Goal: Information Seeking & Learning: Compare options

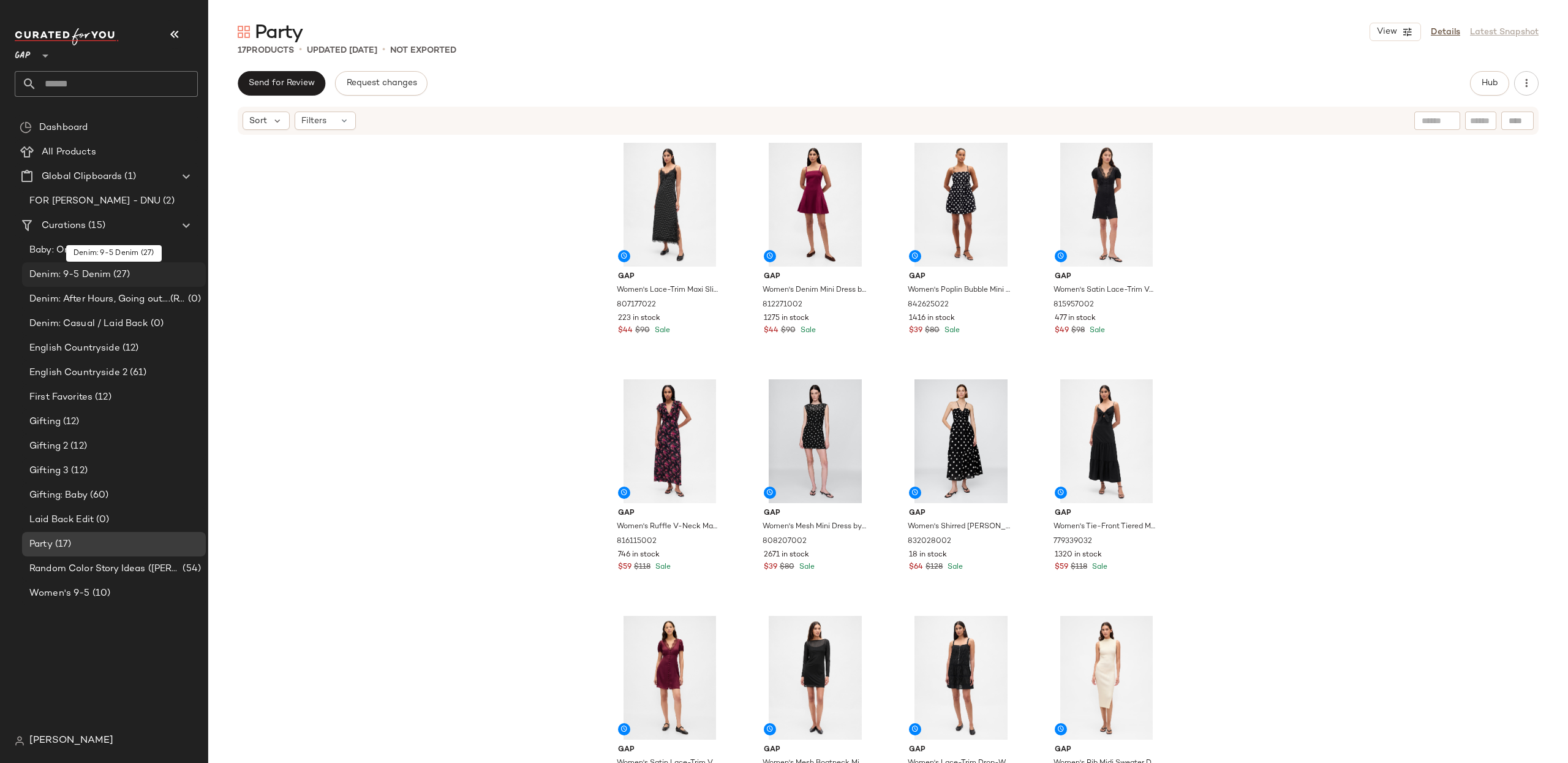
click at [99, 271] on span "Denim: 9-5 Denim" at bounding box center [69, 275] width 81 height 14
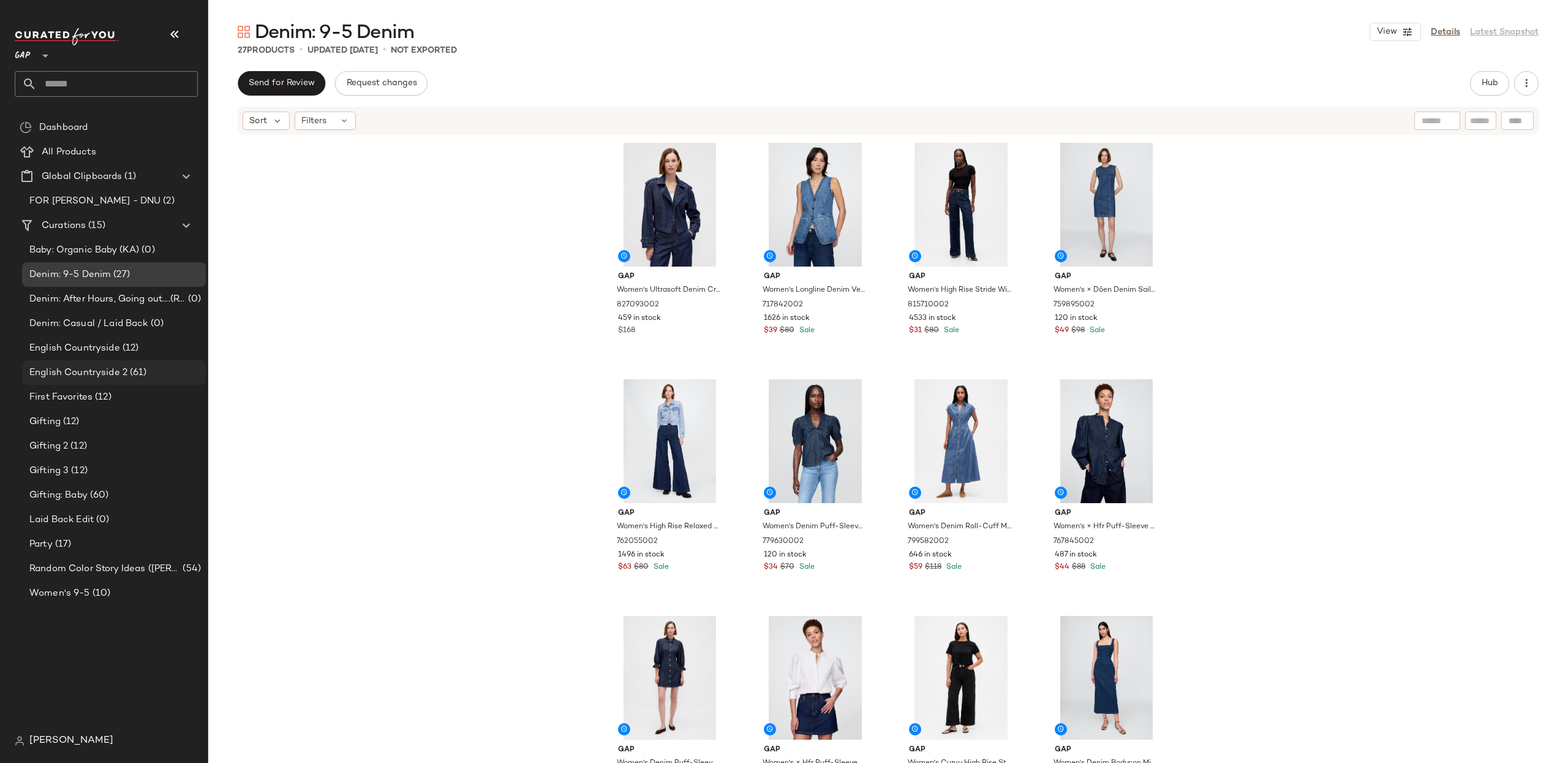
drag, startPoint x: 116, startPoint y: 349, endPoint x: 116, endPoint y: 359, distance: 10.0
click at [115, 349] on span "English Countryside" at bounding box center [74, 349] width 91 height 14
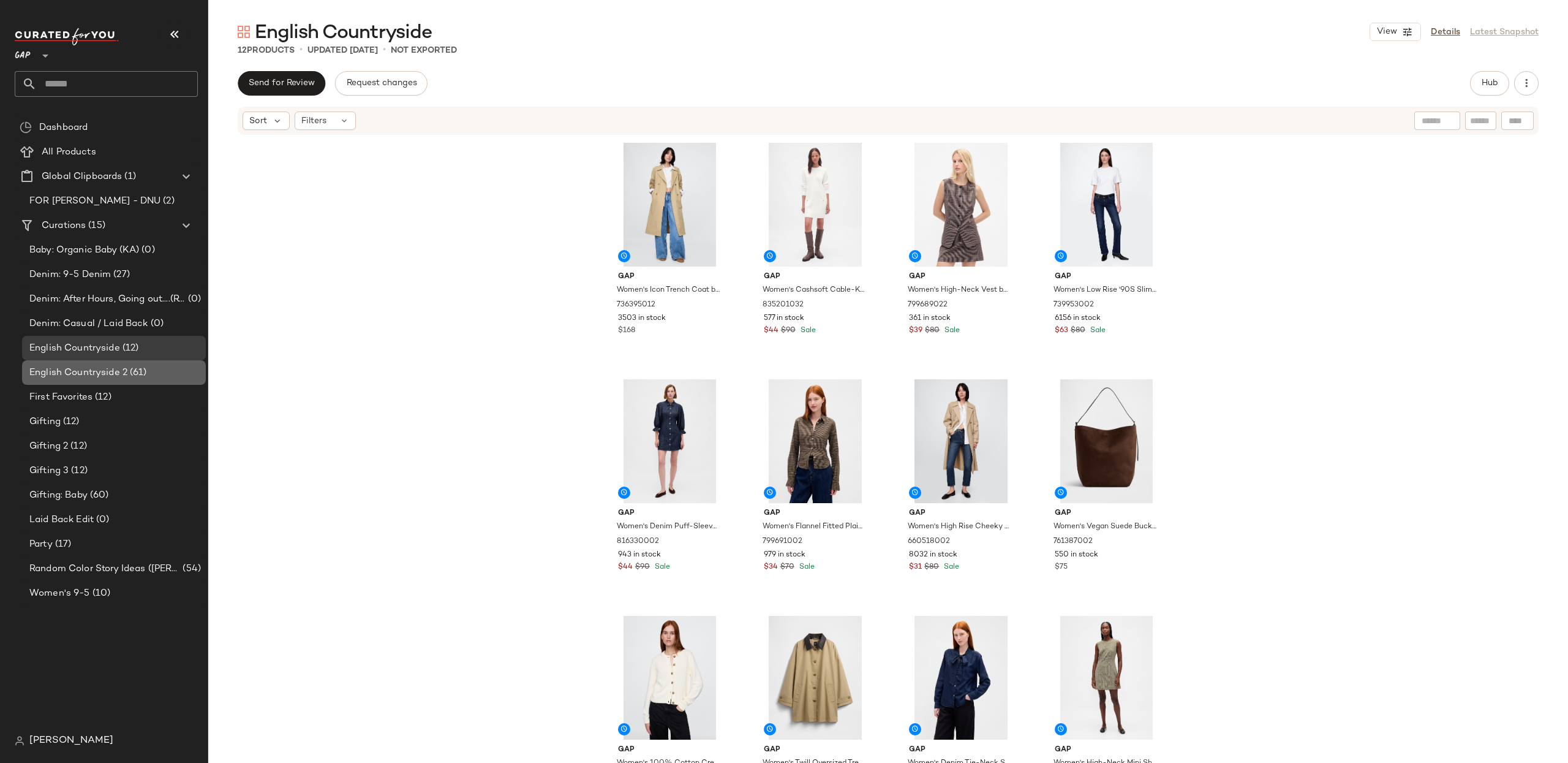
click at [117, 372] on span "English Countryside 2" at bounding box center [78, 373] width 98 height 14
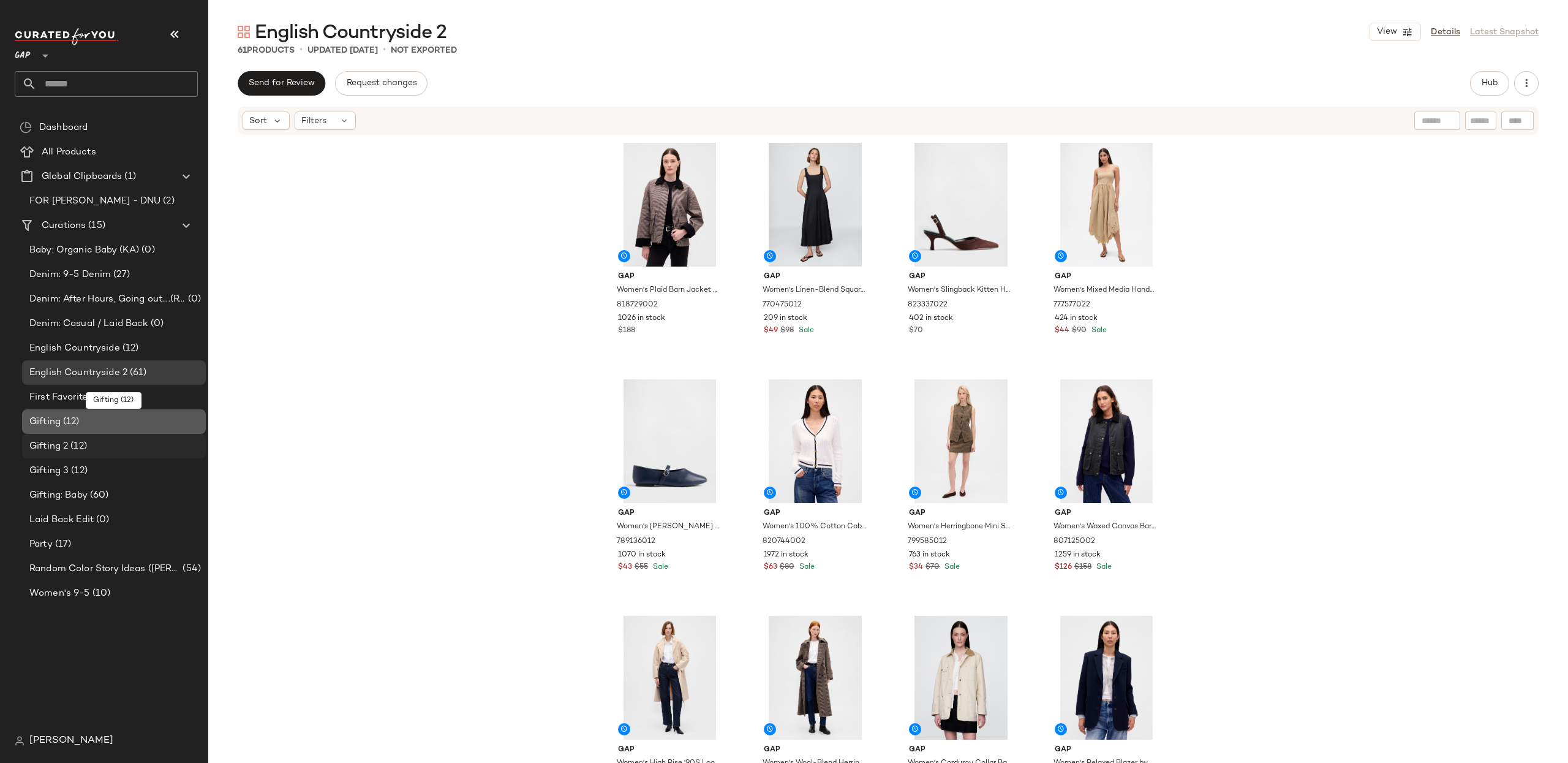
drag, startPoint x: 105, startPoint y: 423, endPoint x: 110, endPoint y: 449, distance: 26.5
click at [105, 423] on div "Gifting (12)" at bounding box center [113, 422] width 175 height 14
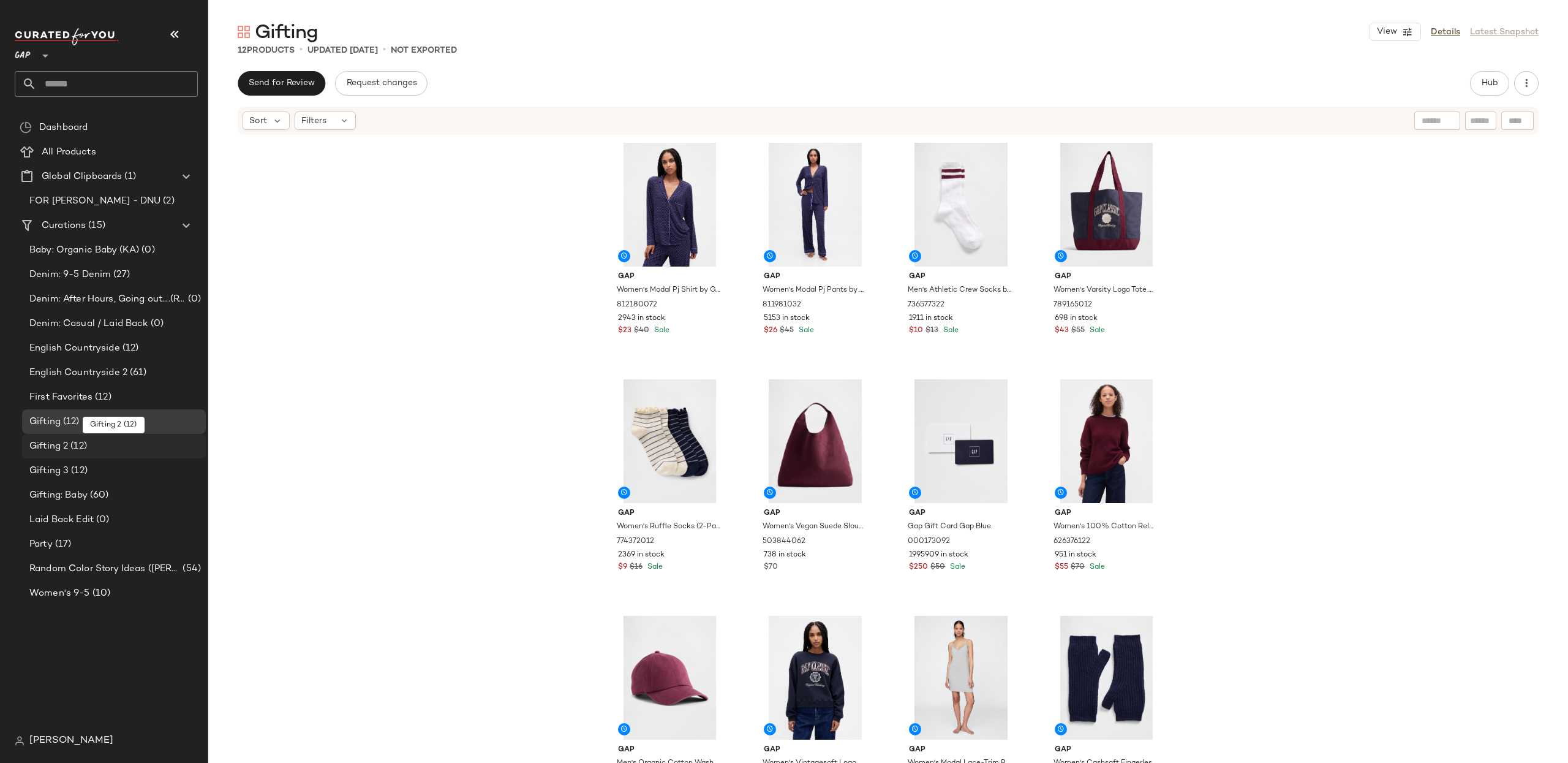
click at [110, 448] on div "Gifting 2 (12)" at bounding box center [113, 446] width 175 height 14
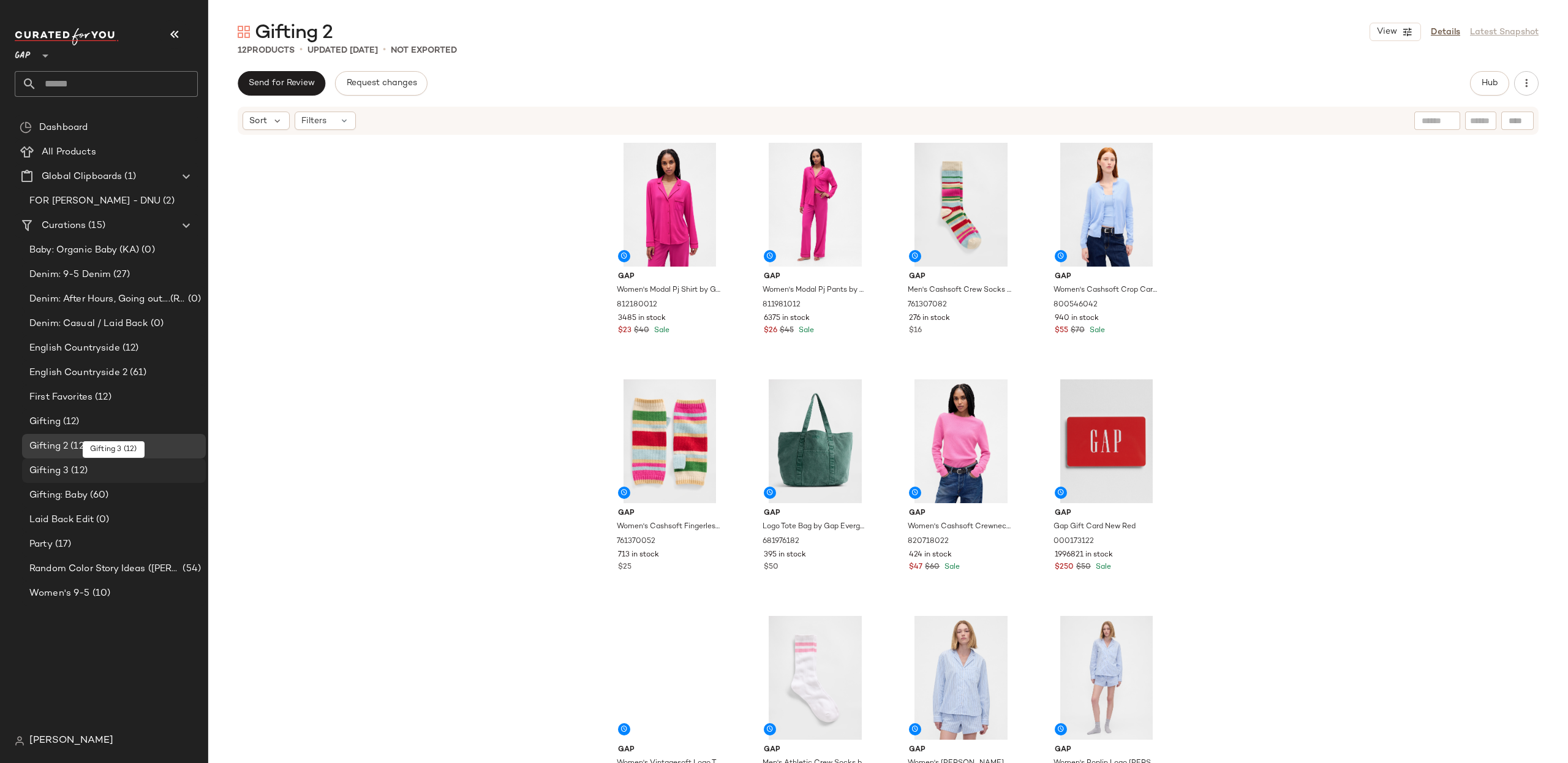
click at [104, 473] on div "Gifting 3 (12)" at bounding box center [113, 471] width 175 height 14
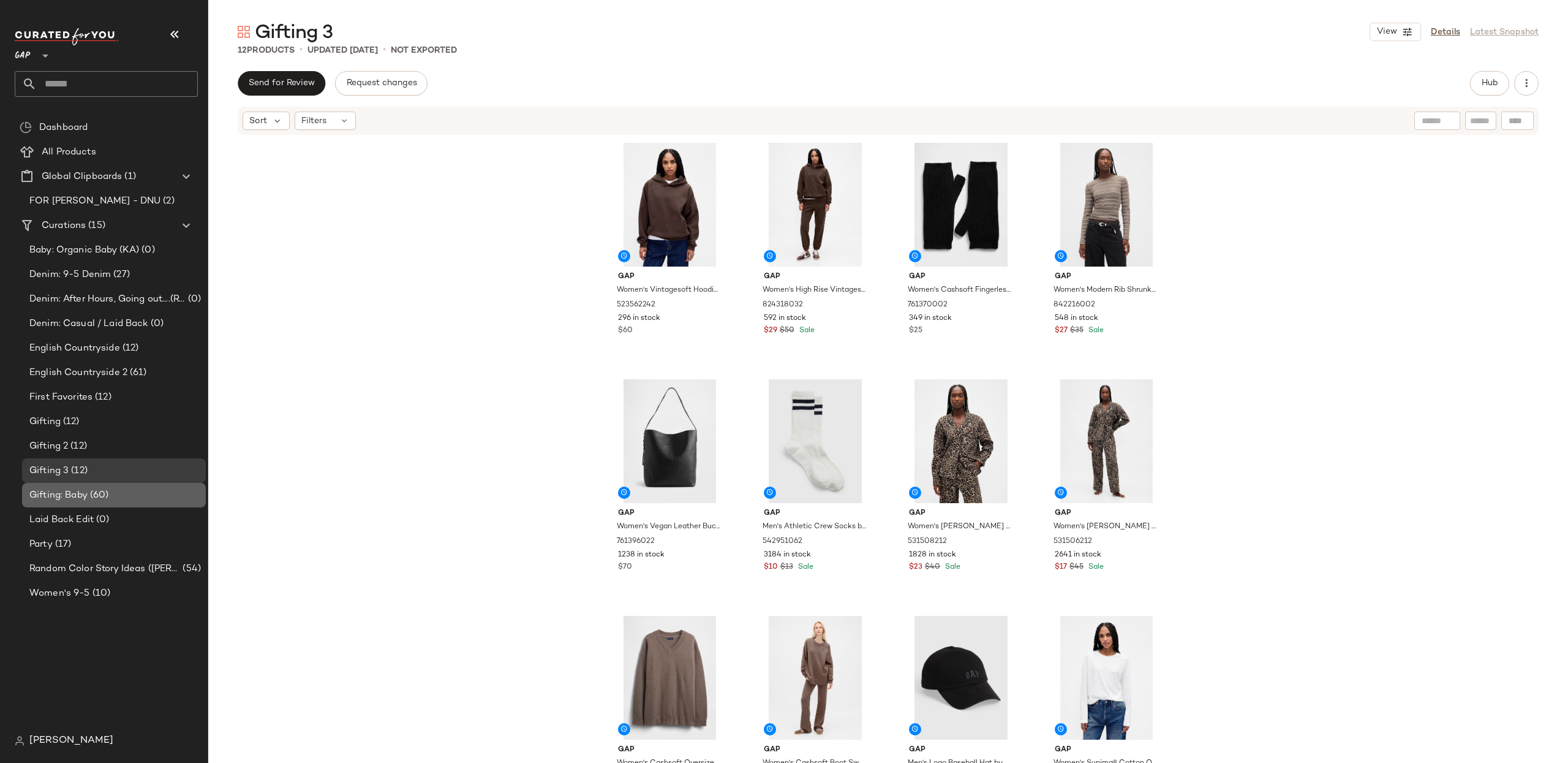
click at [112, 496] on div "Gifting: Baby (60)" at bounding box center [113, 495] width 175 height 14
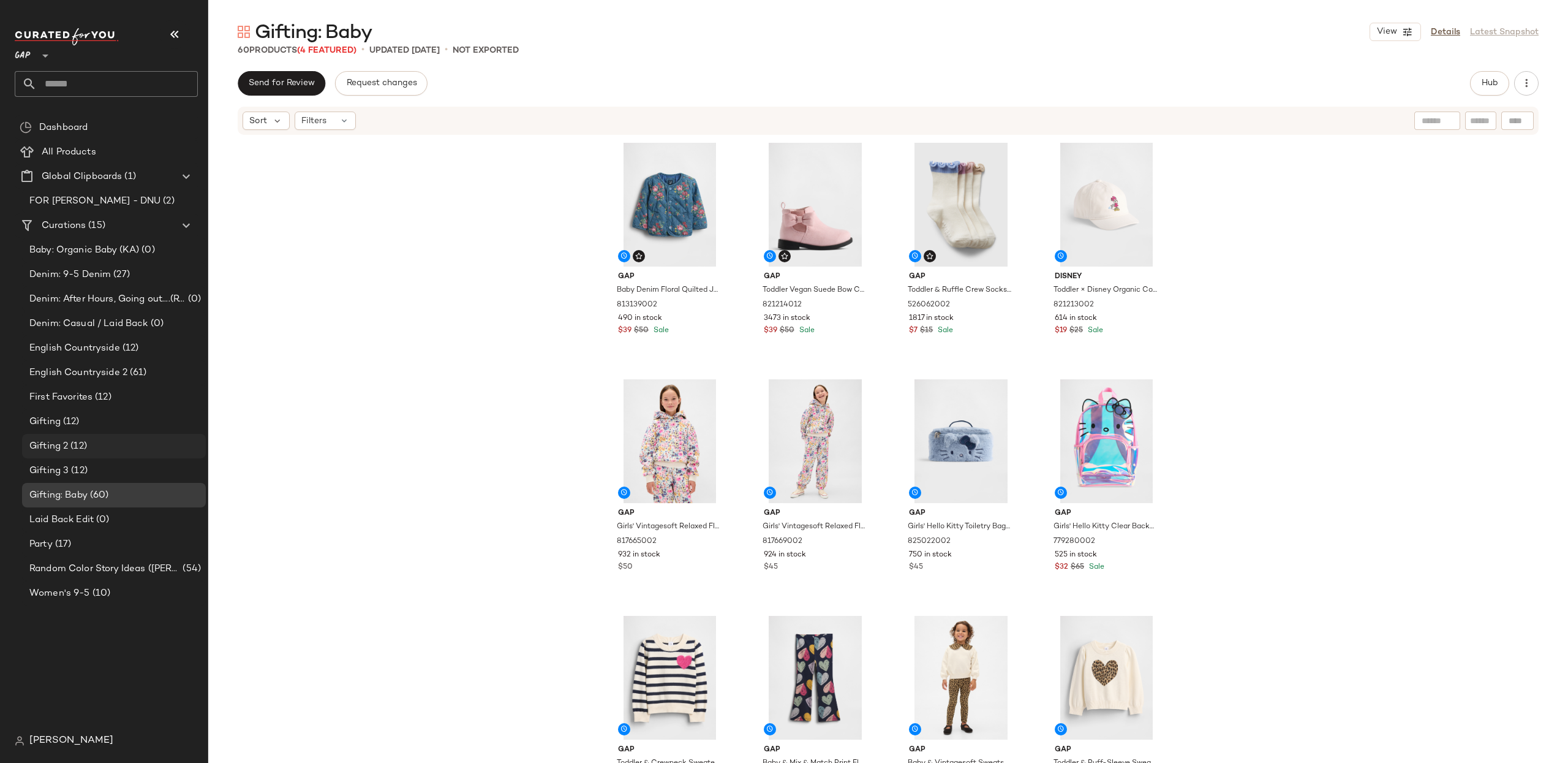
click at [96, 439] on div "Gifting 2 (12)" at bounding box center [113, 446] width 175 height 14
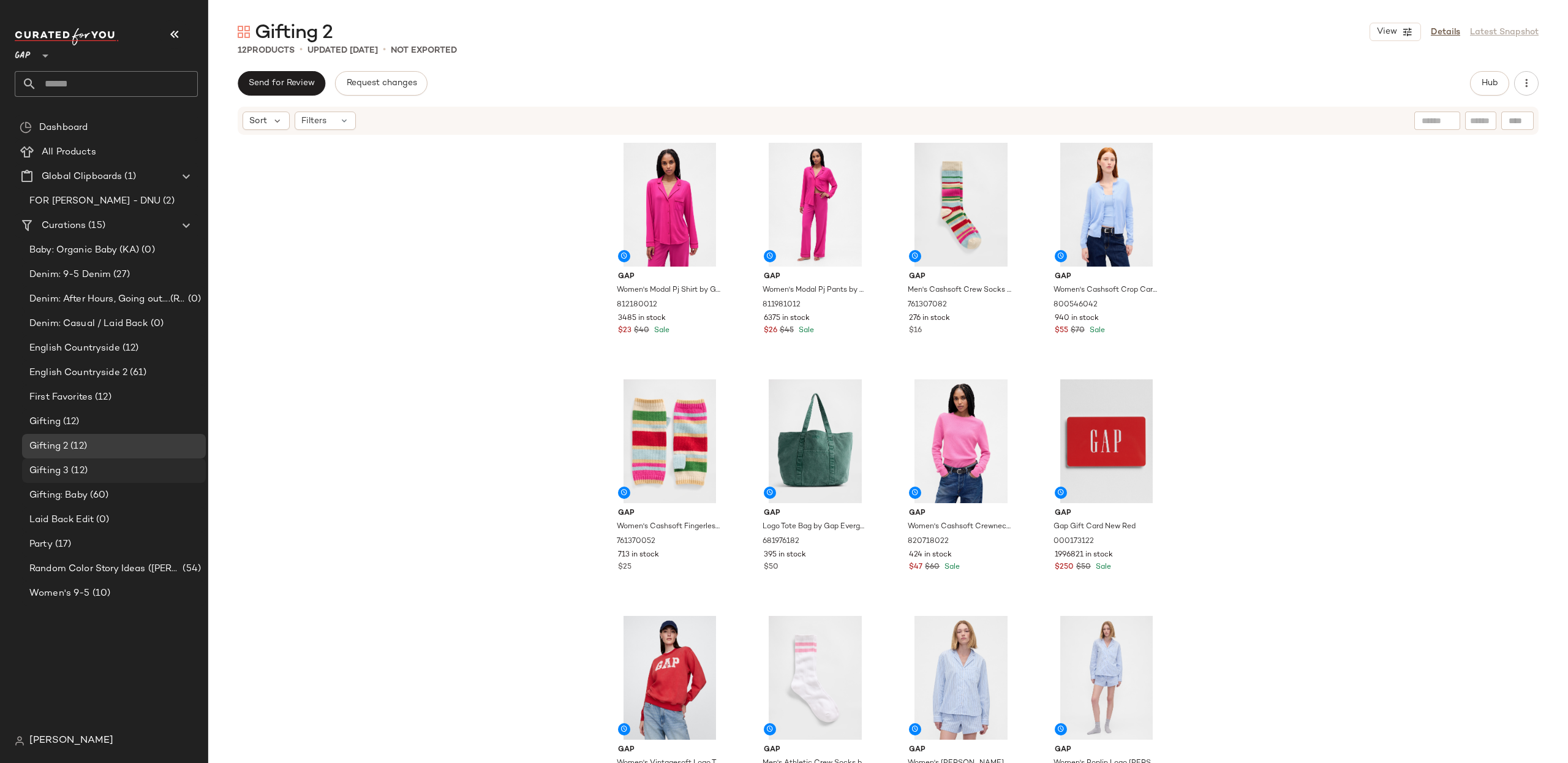
click at [128, 467] on div "Gifting 3 (12)" at bounding box center [113, 471] width 175 height 14
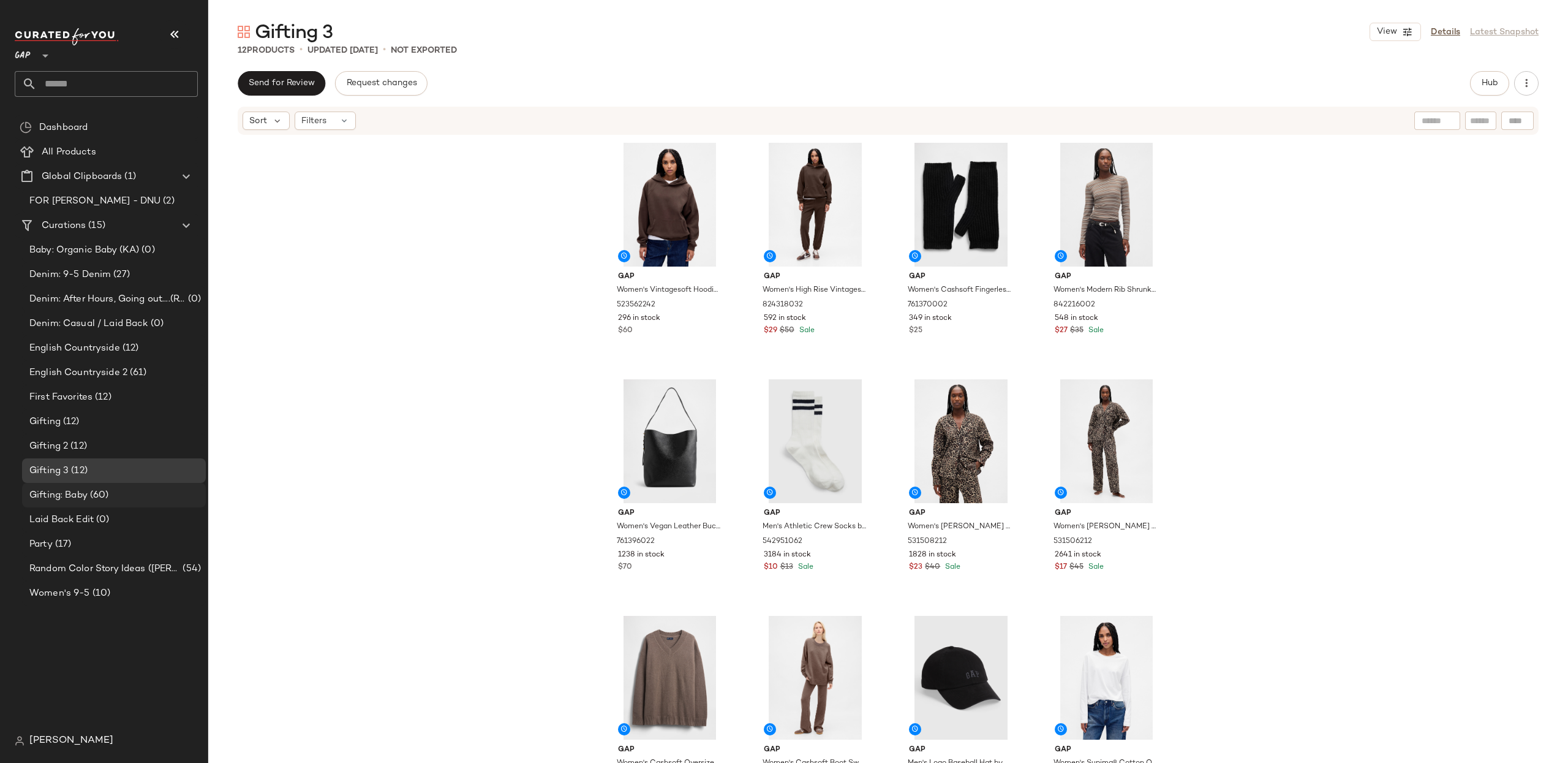
drag, startPoint x: 81, startPoint y: 503, endPoint x: 65, endPoint y: 501, distance: 16.1
click at [81, 503] on div "Gifting: Baby (60)" at bounding box center [114, 494] width 184 height 24
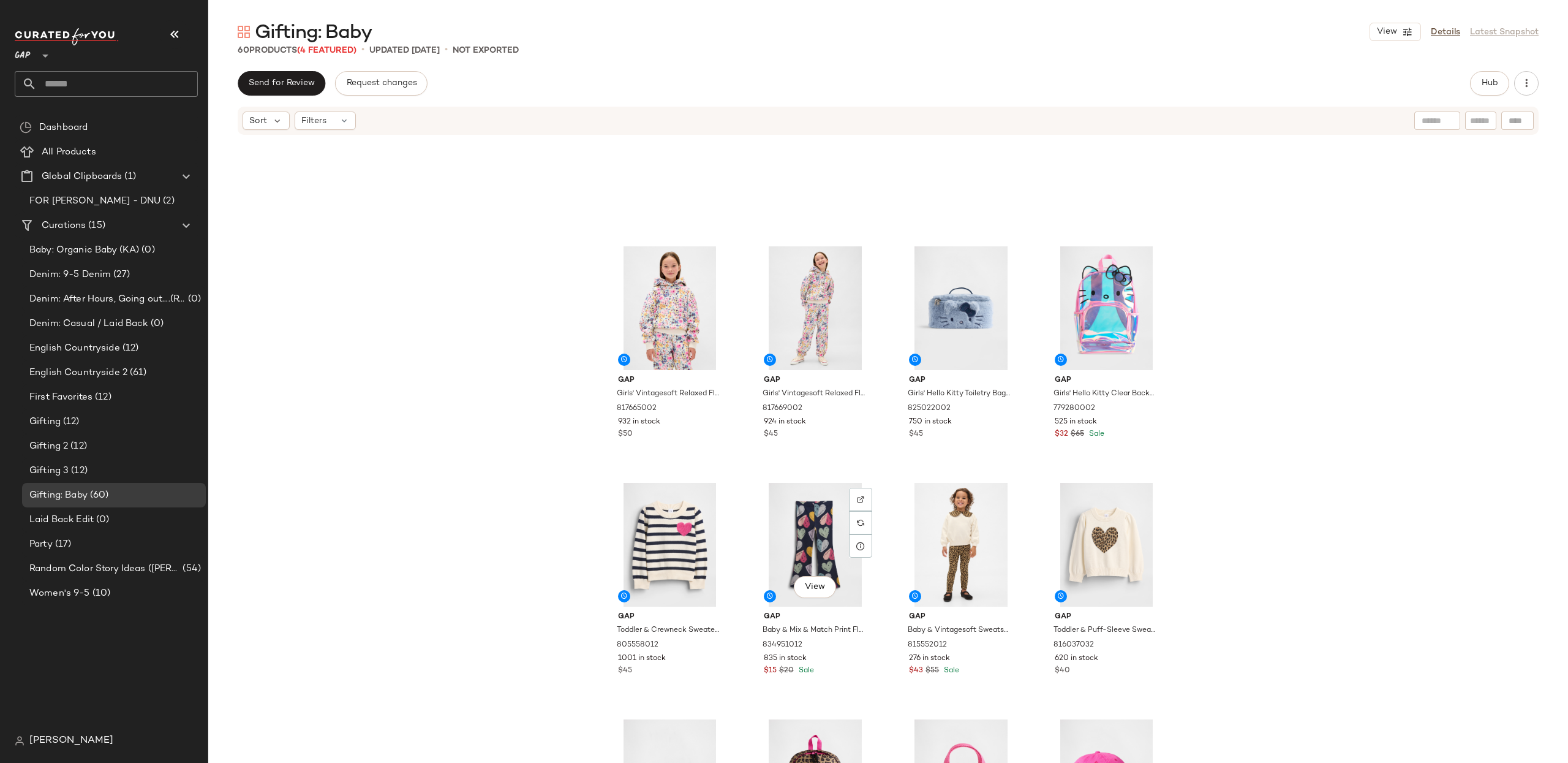
scroll to position [101, 0]
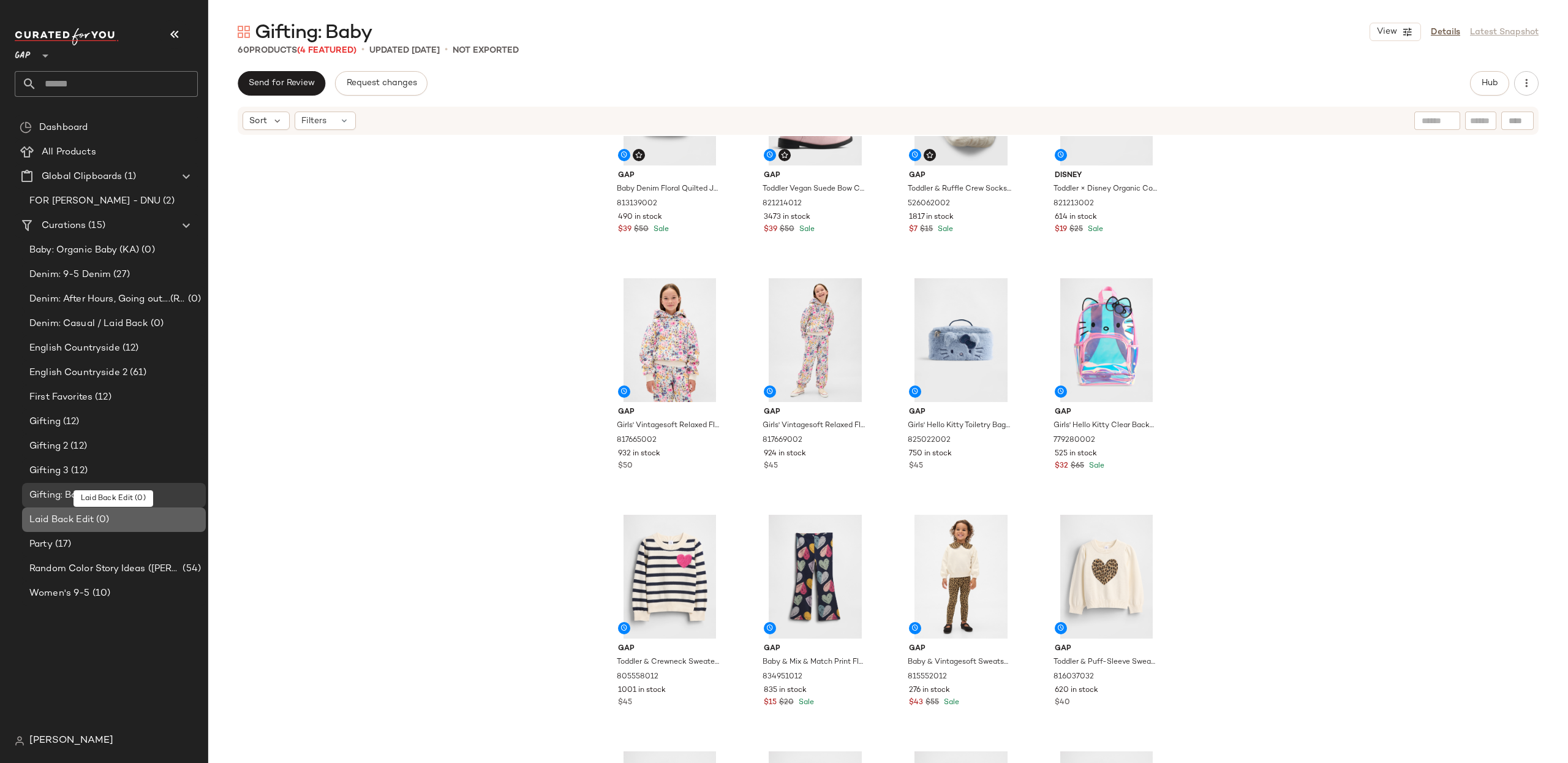
click at [112, 519] on div "Laid Back Edit (0)" at bounding box center [113, 520] width 175 height 14
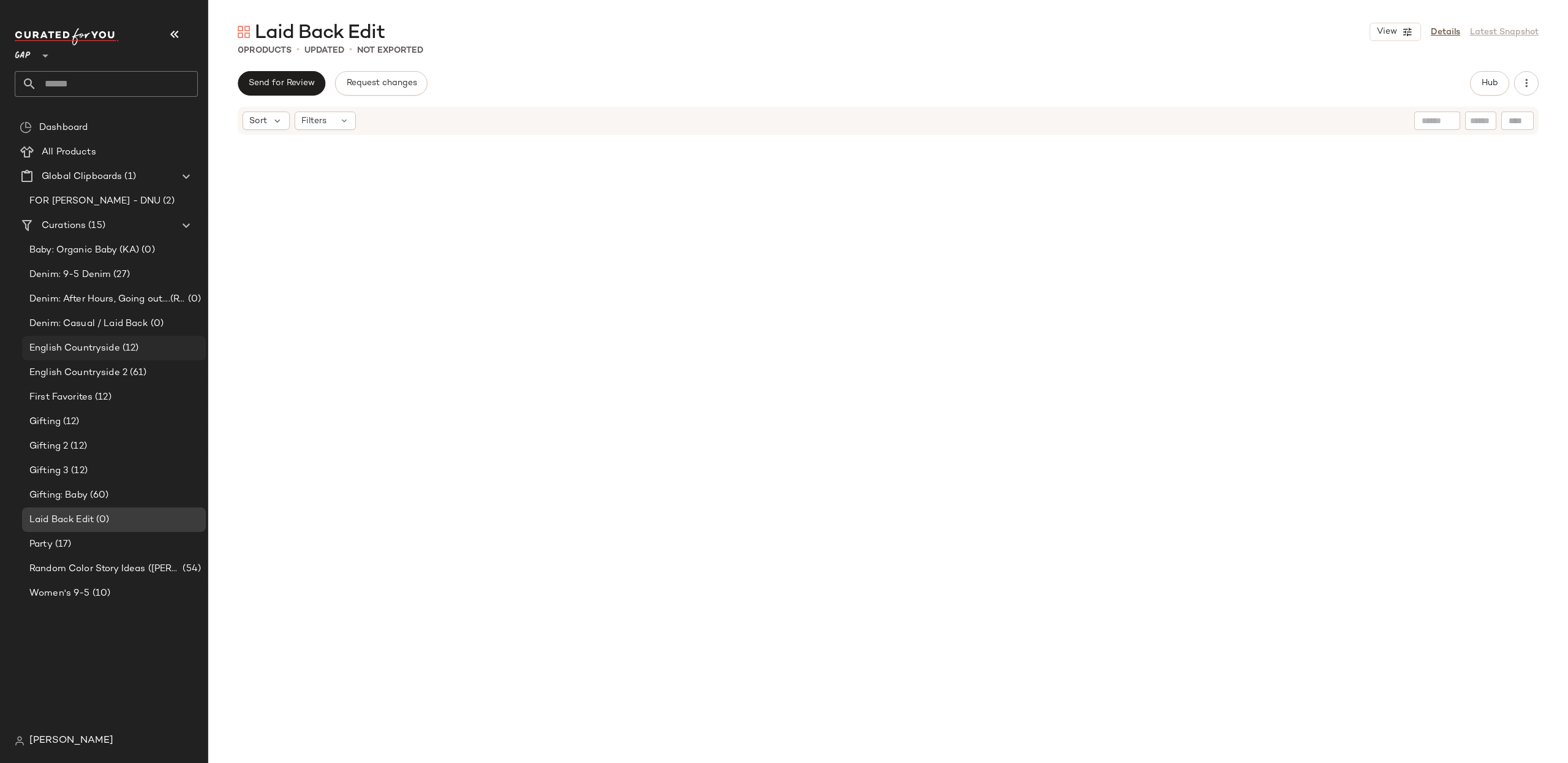
click at [88, 350] on span "English Countryside" at bounding box center [74, 349] width 91 height 14
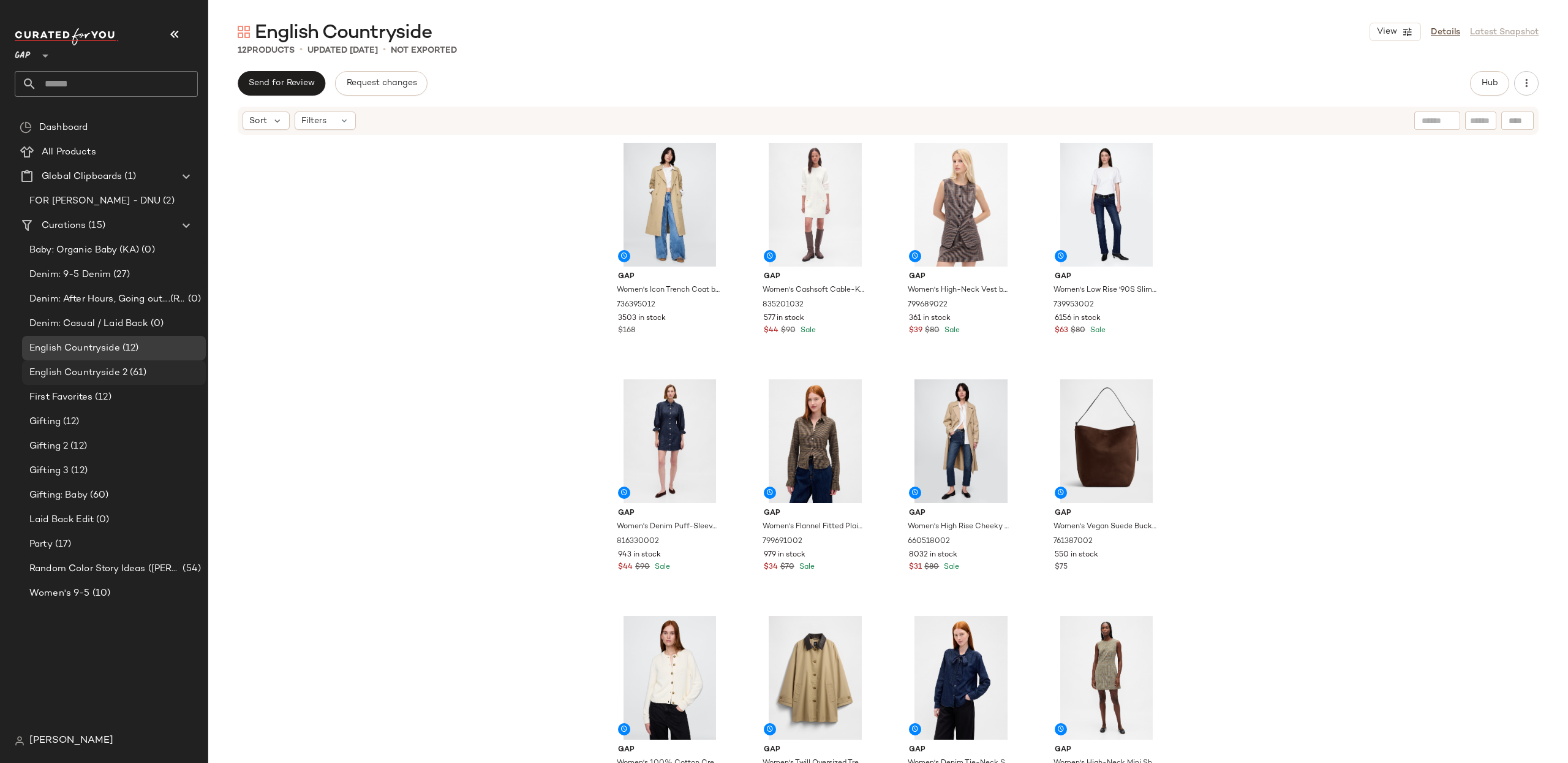
click at [62, 373] on span "English Countryside 2" at bounding box center [78, 373] width 98 height 14
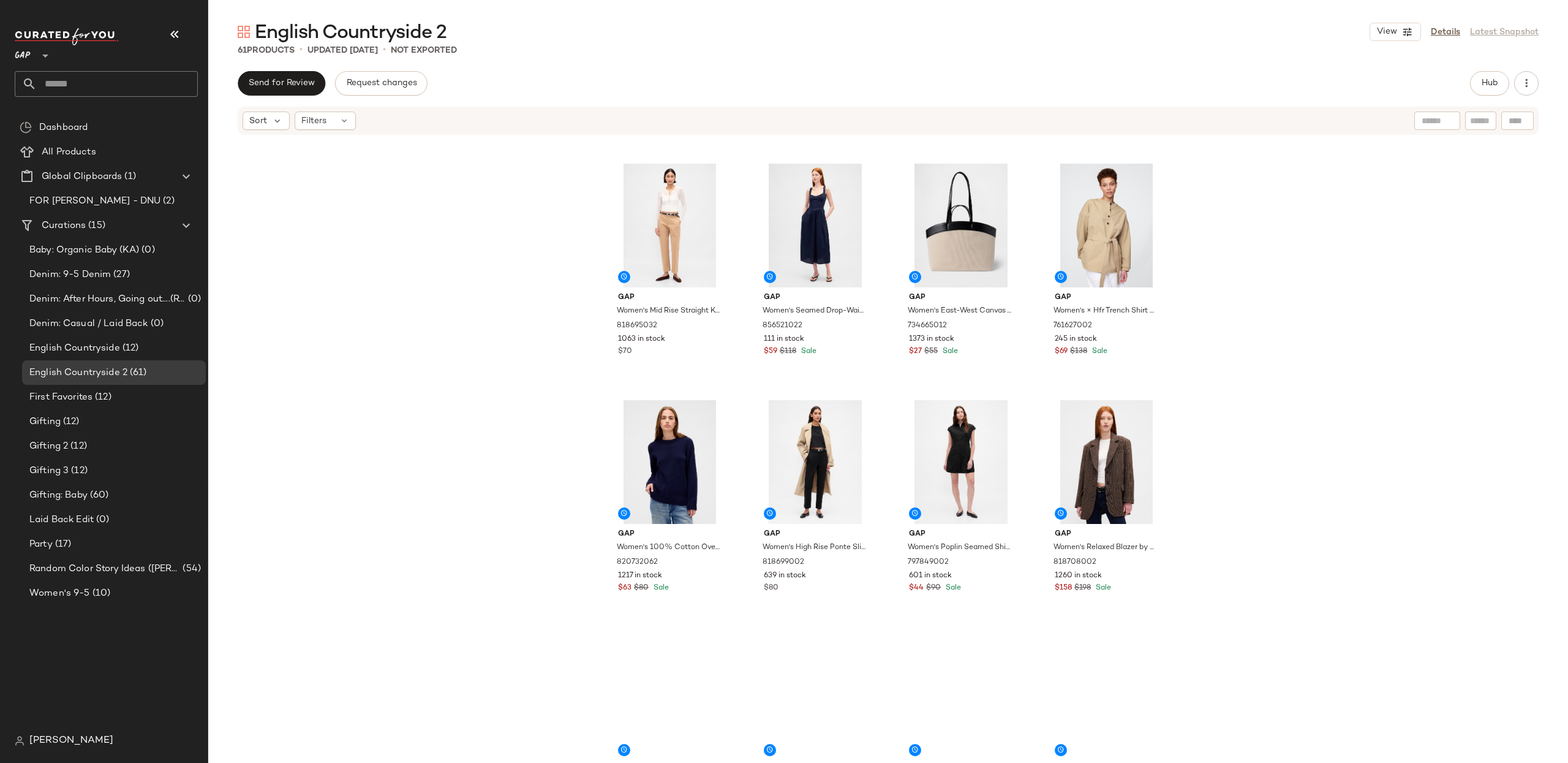
scroll to position [832, 0]
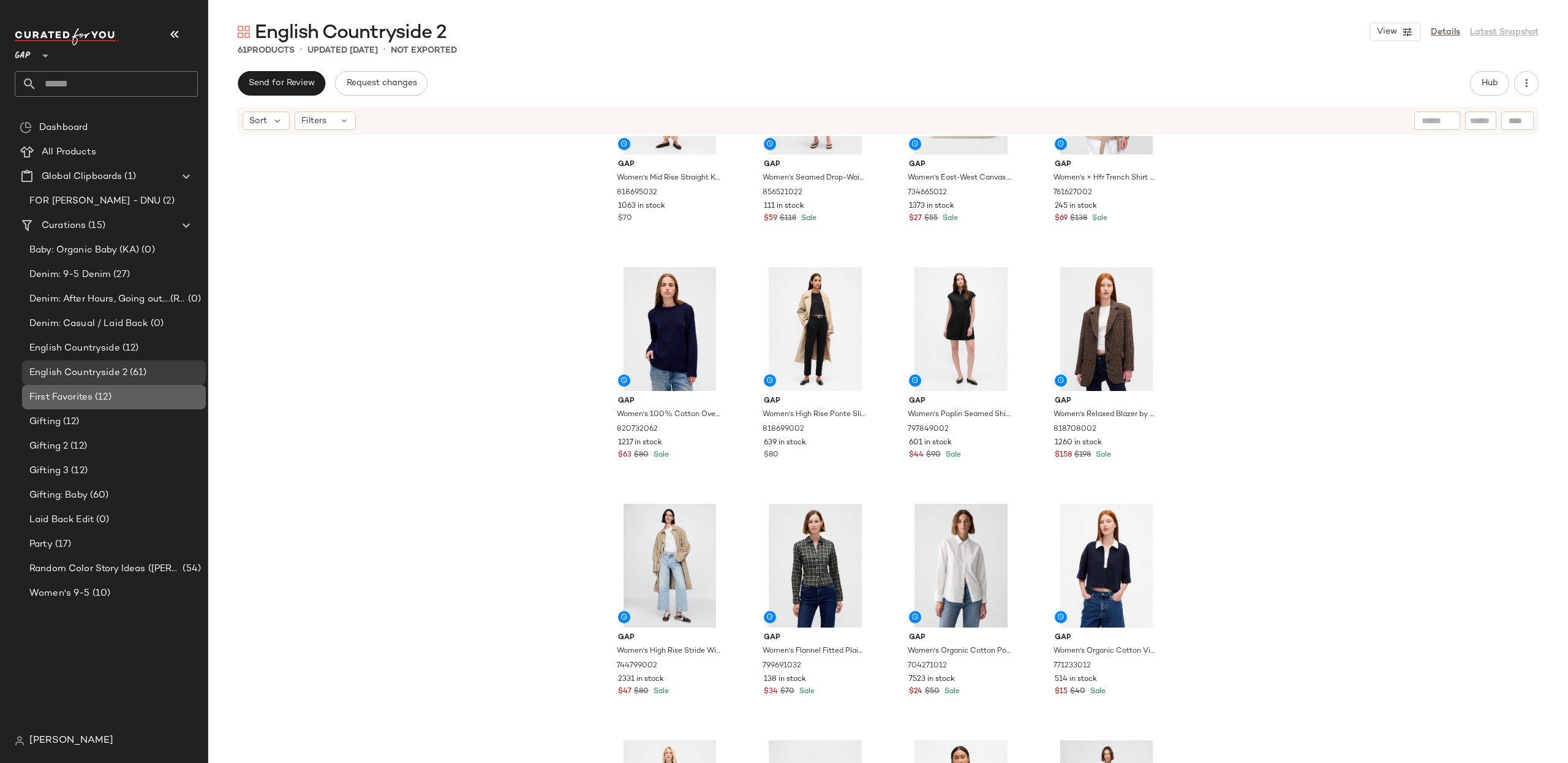
click at [107, 398] on span "(12)" at bounding box center [101, 397] width 19 height 14
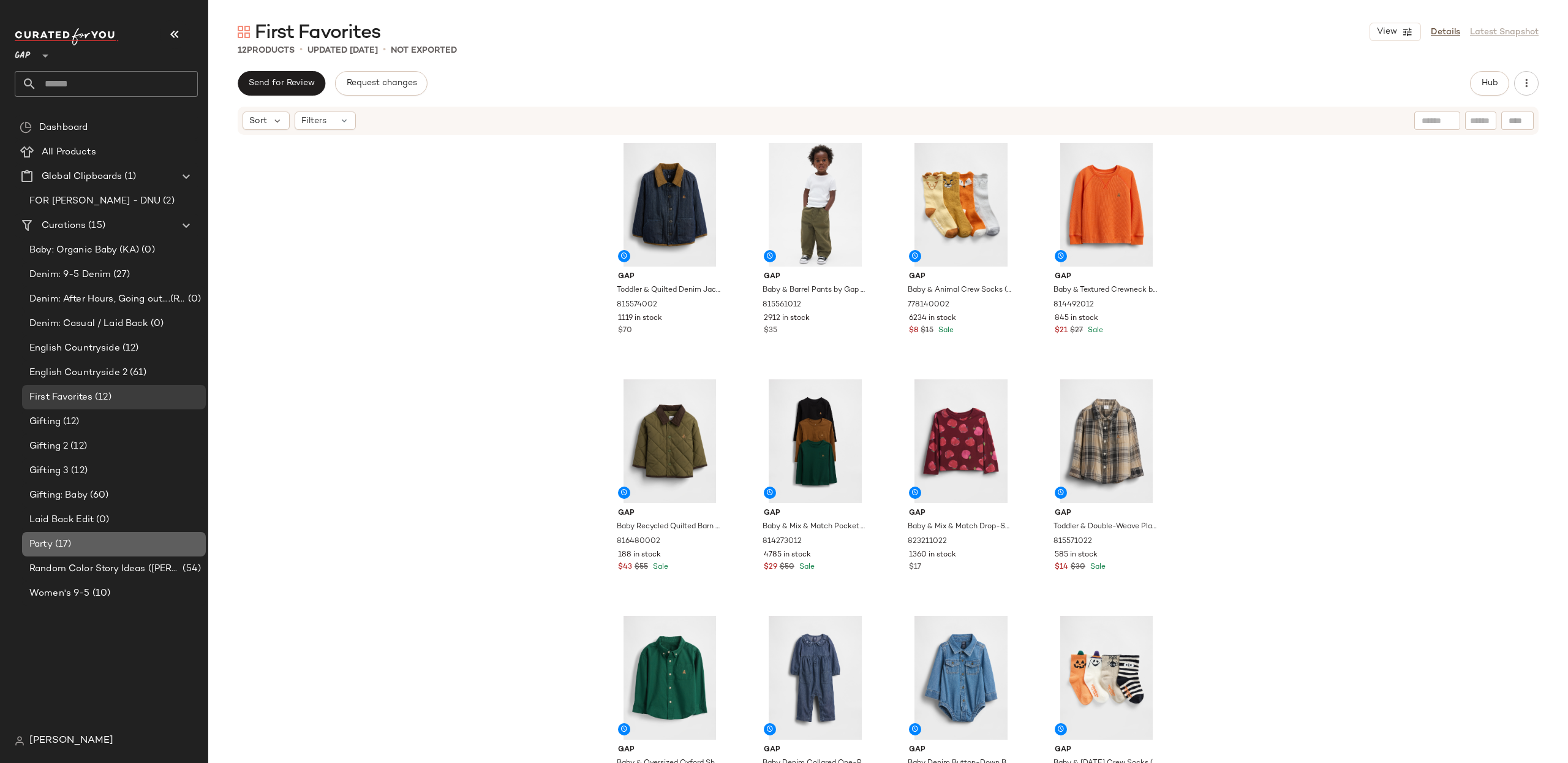
click at [76, 542] on div "Party (17)" at bounding box center [113, 544] width 175 height 14
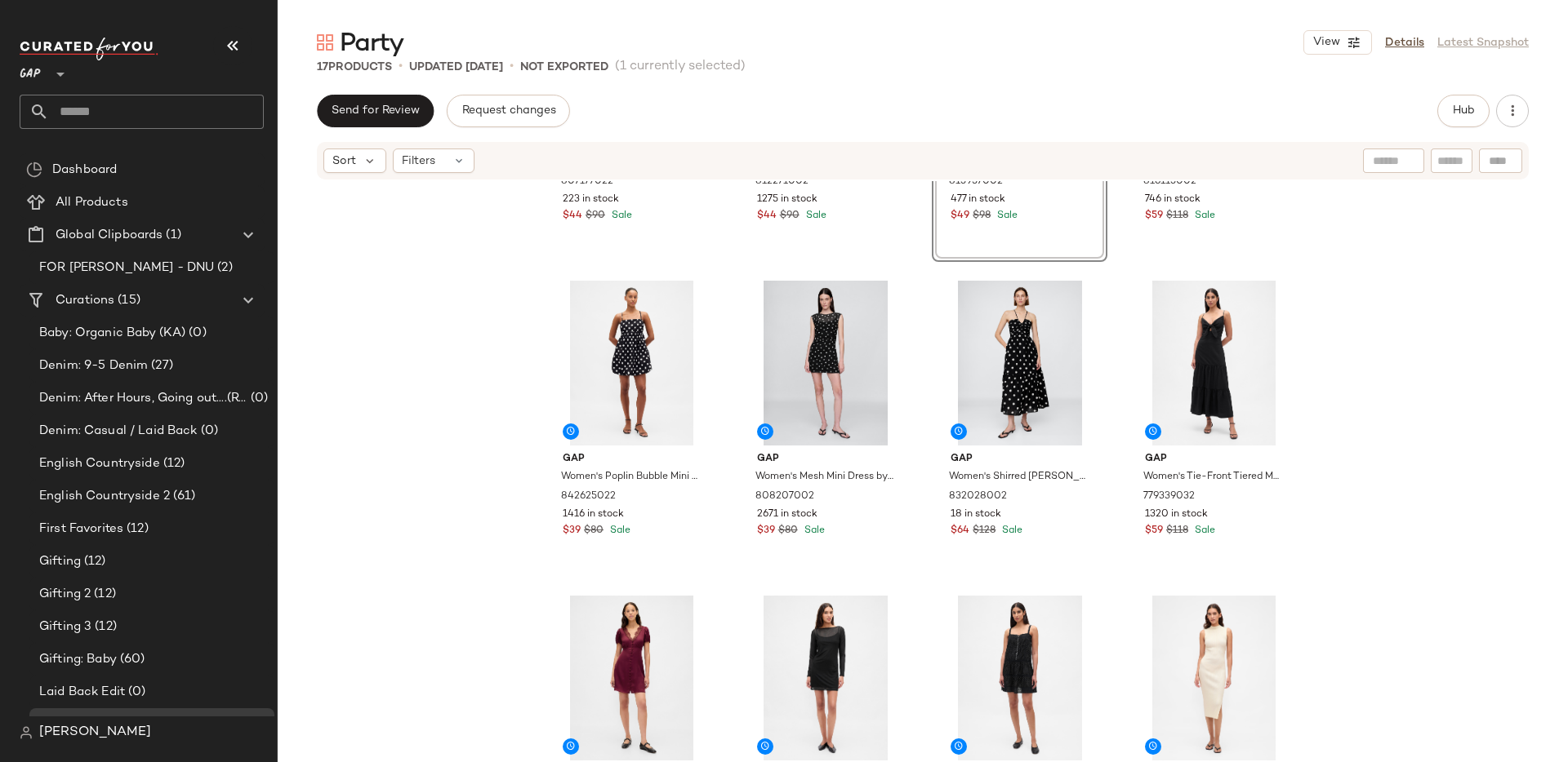
scroll to position [224, 0]
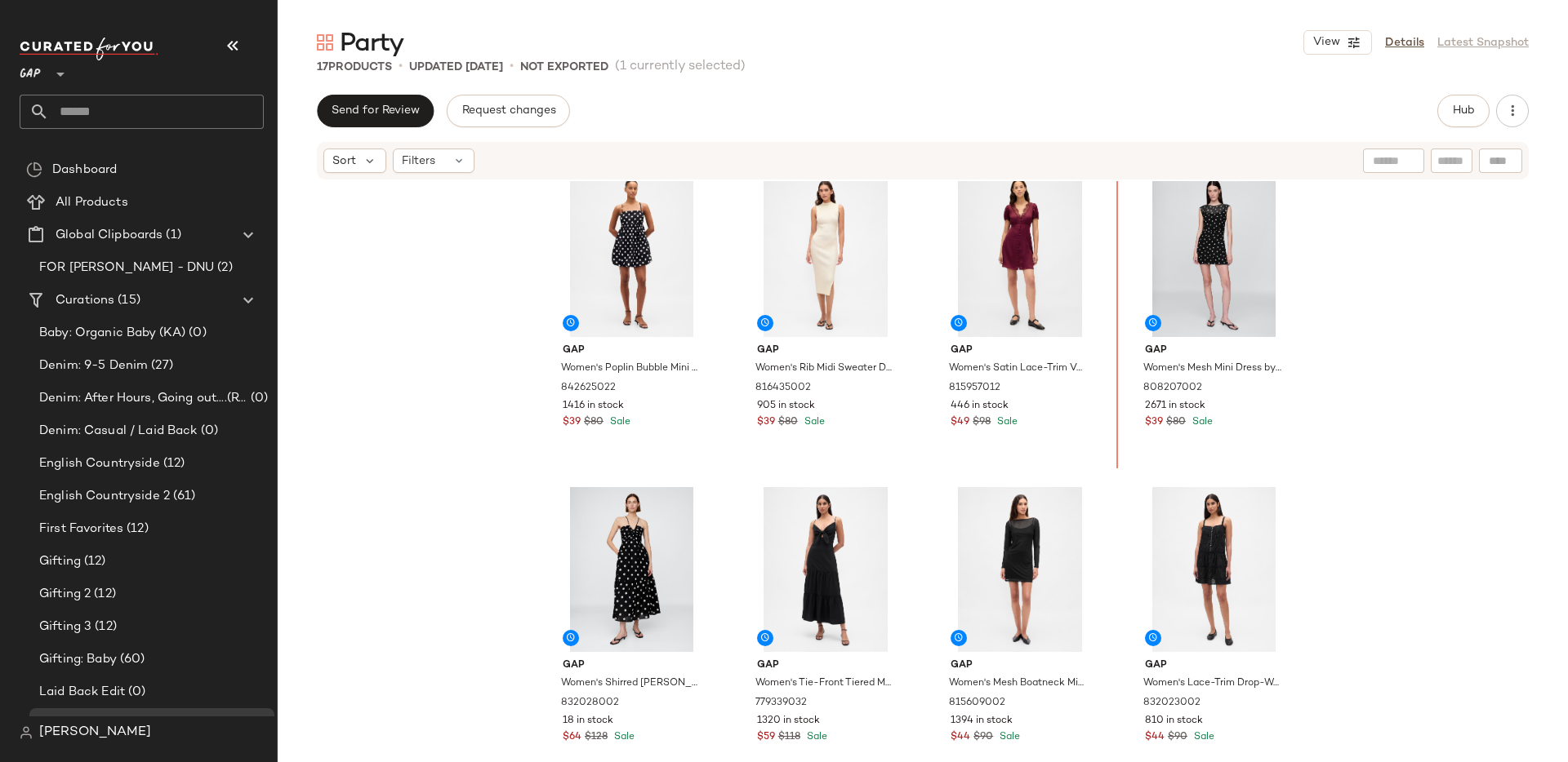
scroll to position [354, 0]
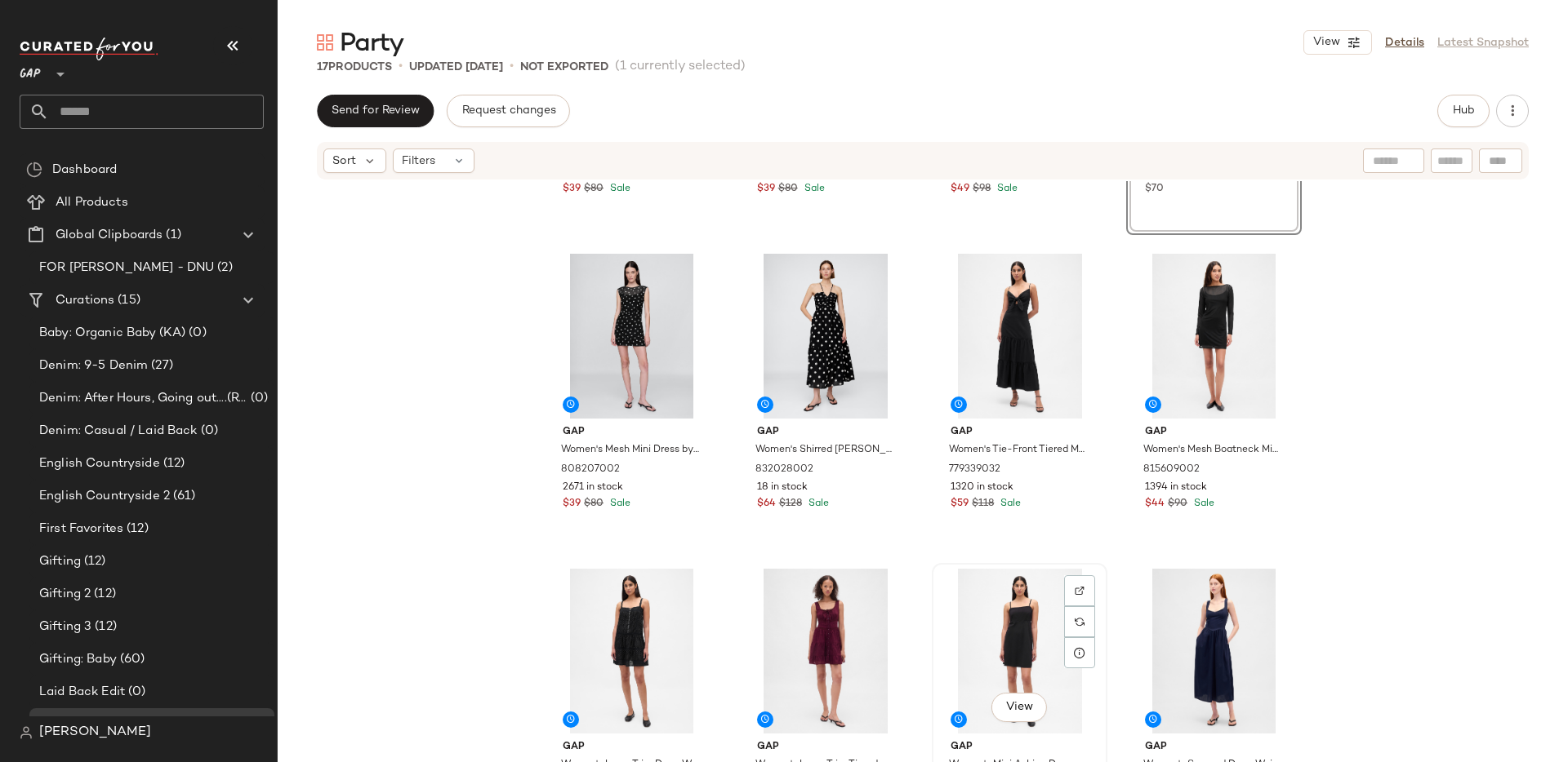
scroll to position [578, 0]
click at [1451, 104] on button "Hub" at bounding box center [1463, 110] width 52 height 32
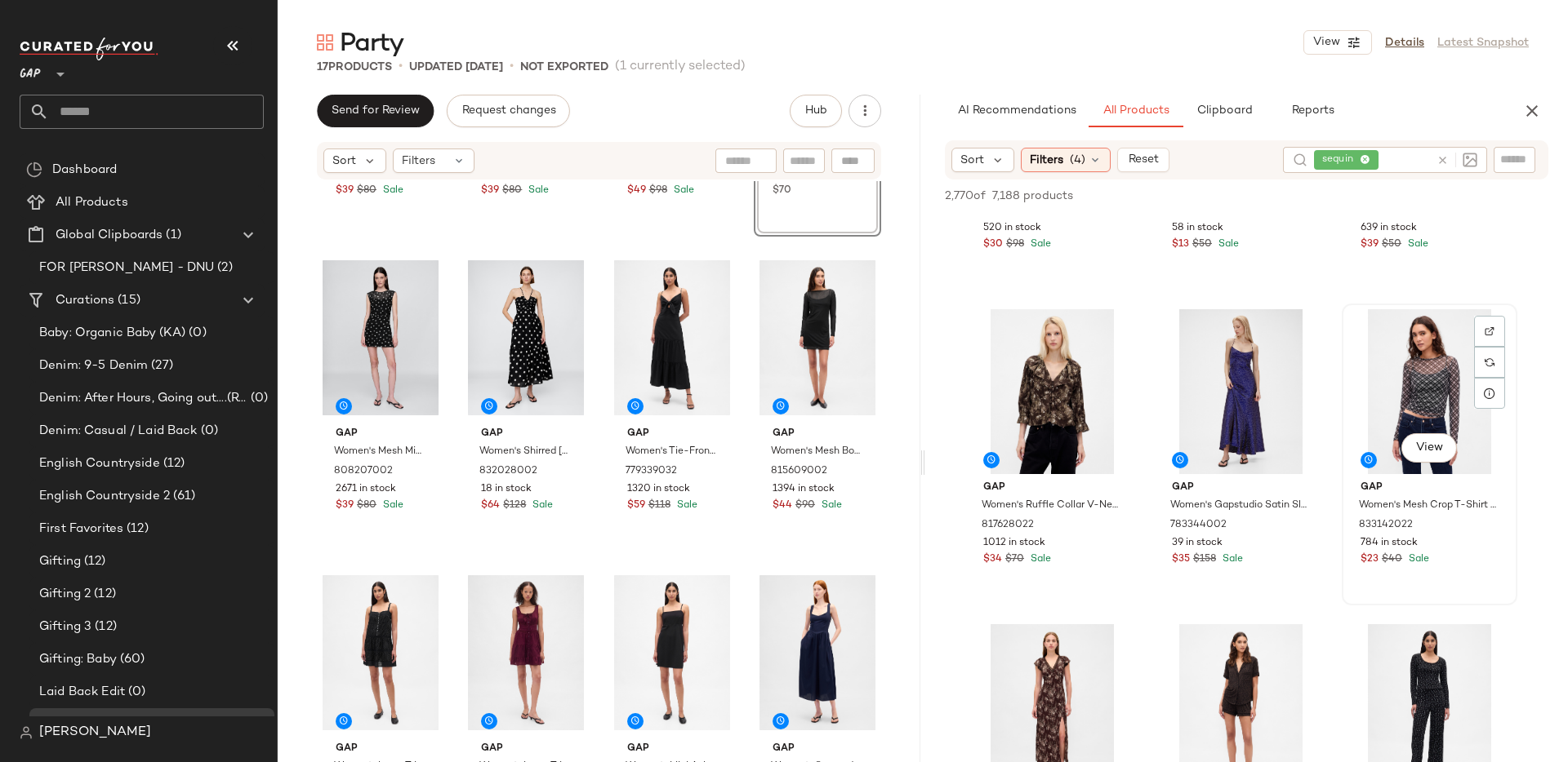
scroll to position [252, 0]
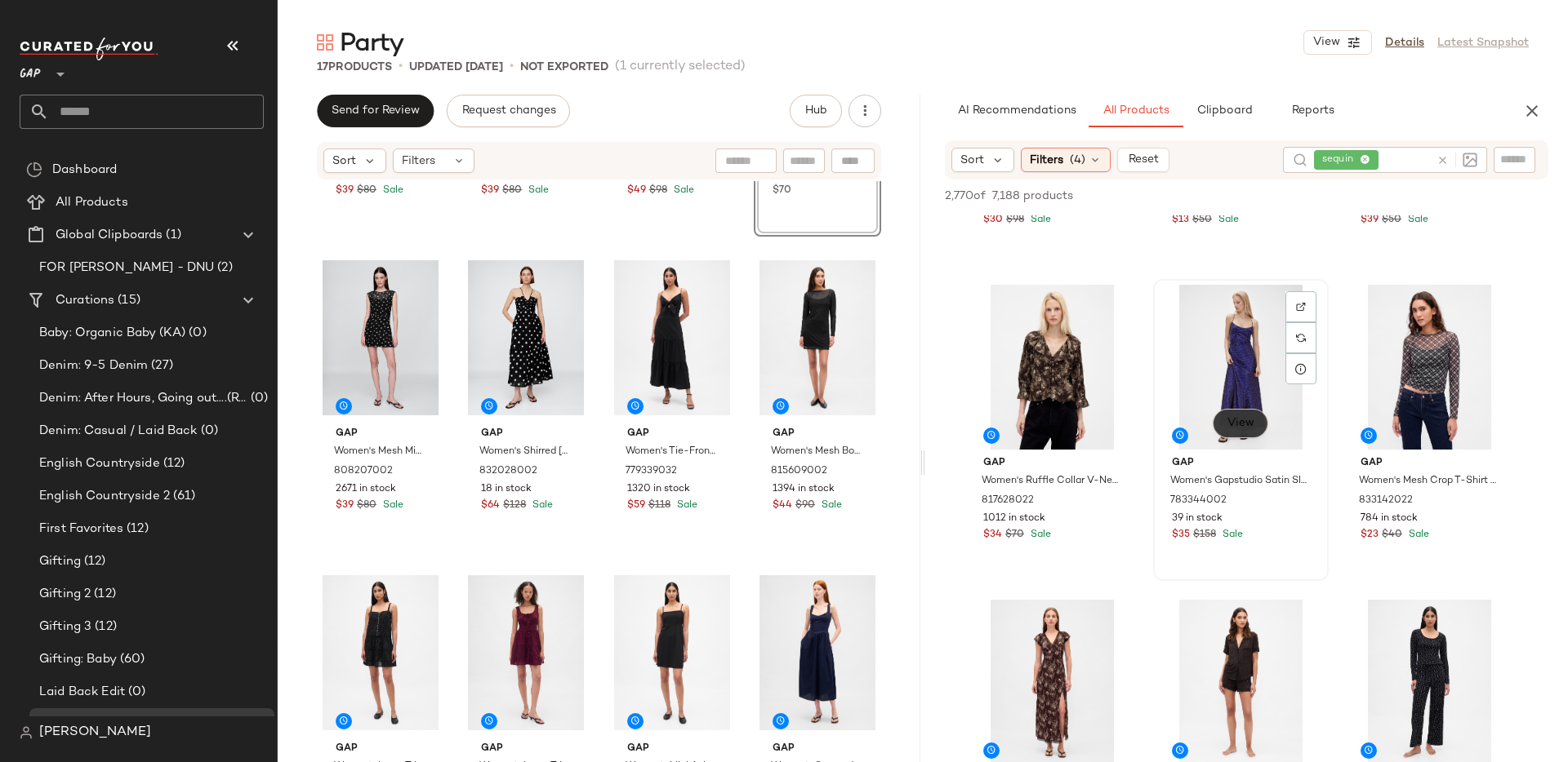
click at [1228, 415] on button "View" at bounding box center [1241, 424] width 56 height 30
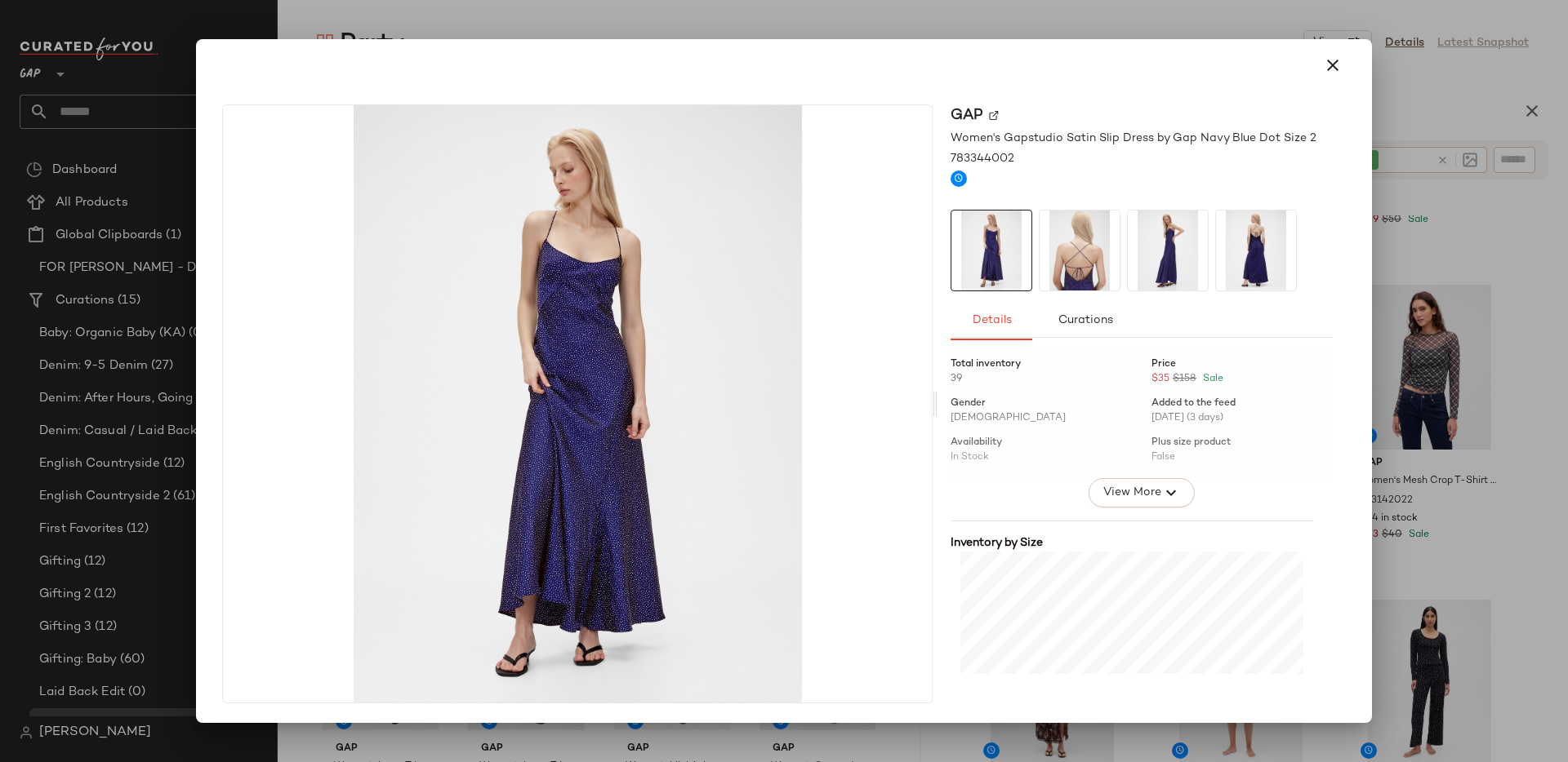
drag, startPoint x: 1340, startPoint y: 59, endPoint x: 1302, endPoint y: 264, distance: 208.5
click at [1340, 59] on icon "button" at bounding box center [1332, 65] width 19 height 19
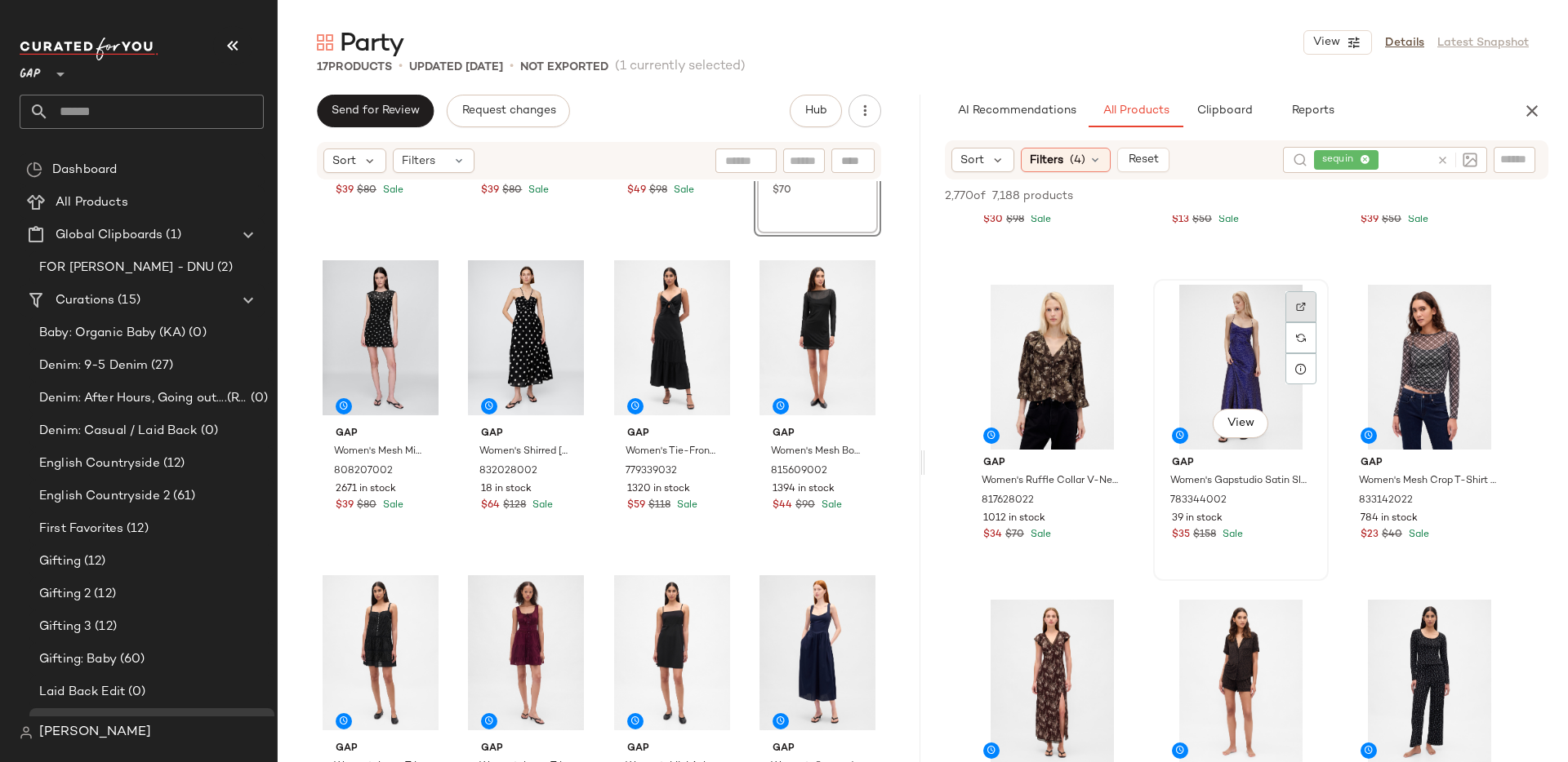
click at [1303, 307] on img at bounding box center [1301, 307] width 10 height 10
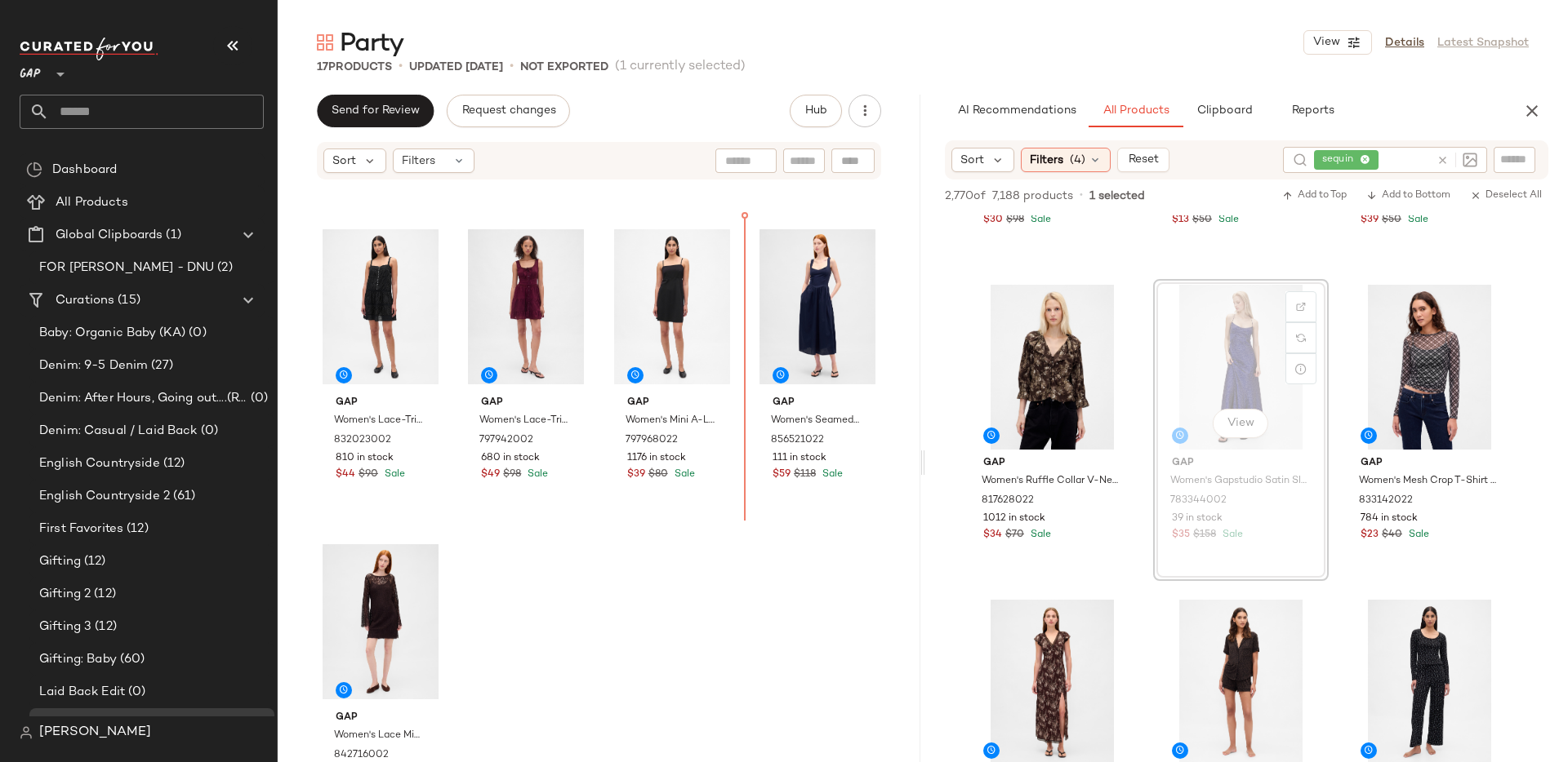
scroll to position [883, 0]
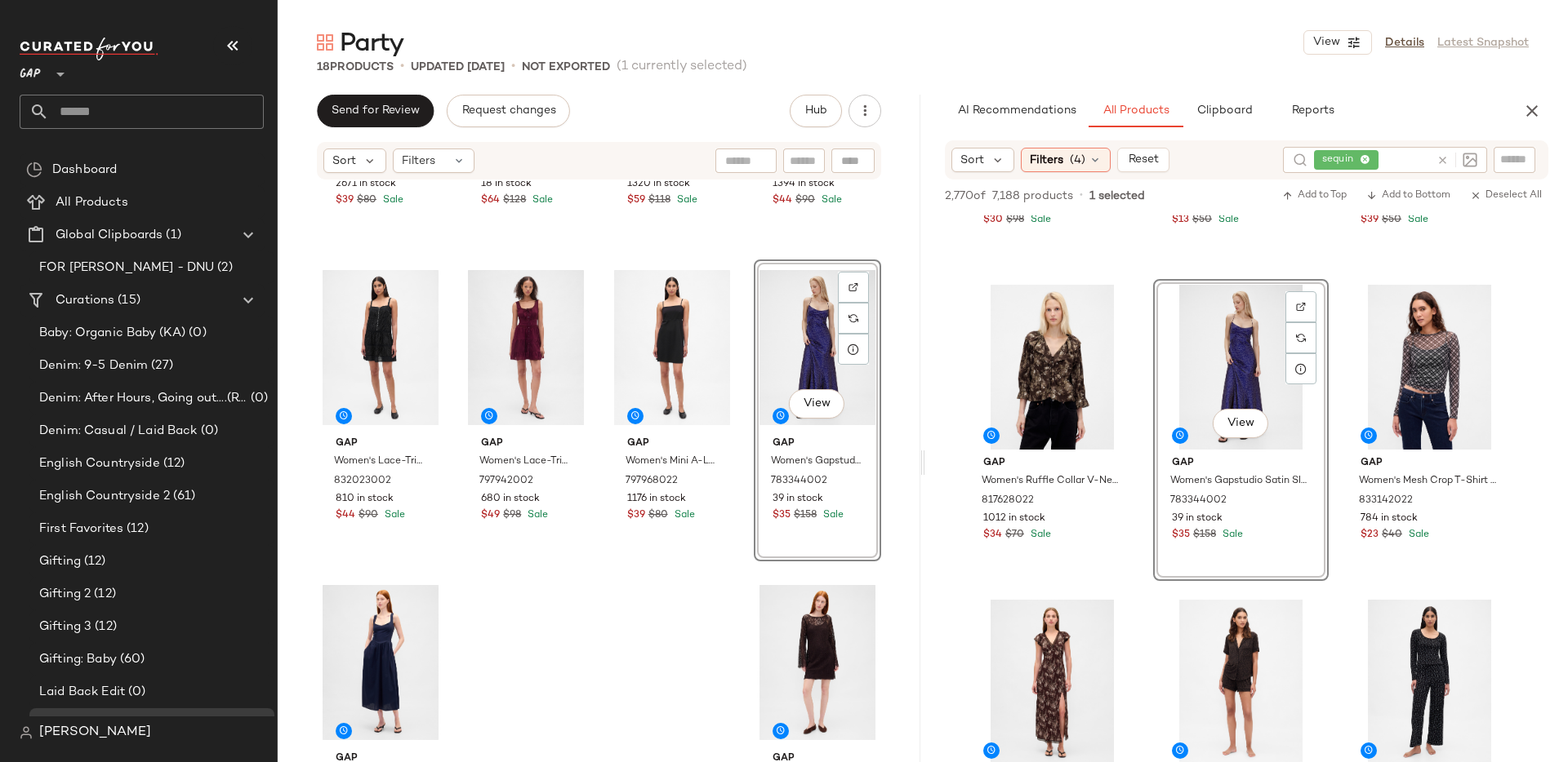
drag, startPoint x: 1214, startPoint y: 322, endPoint x: 703, endPoint y: 4, distance: 601.9
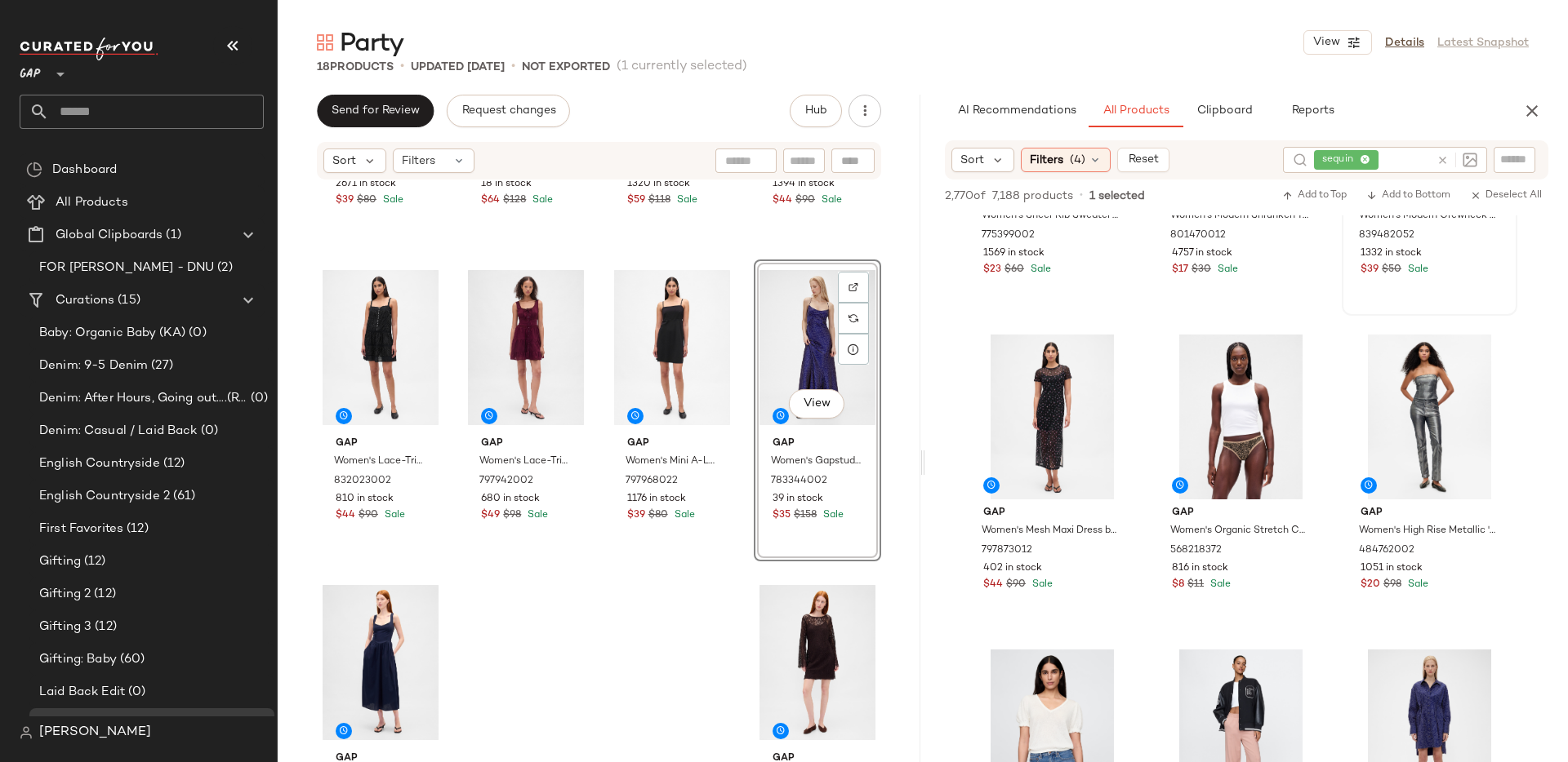
scroll to position [2410, 0]
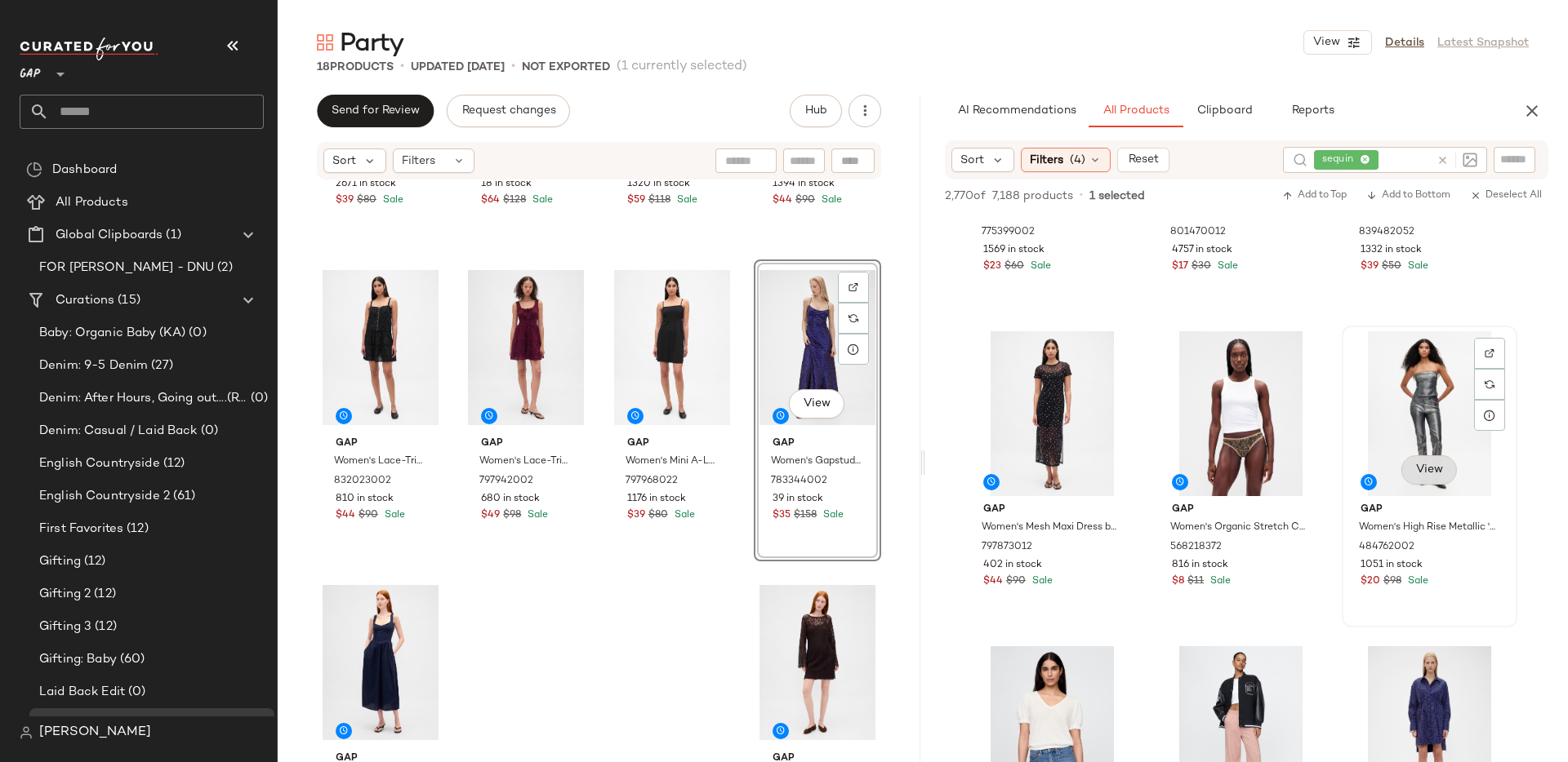
click at [1428, 473] on span "View" at bounding box center [1429, 470] width 28 height 13
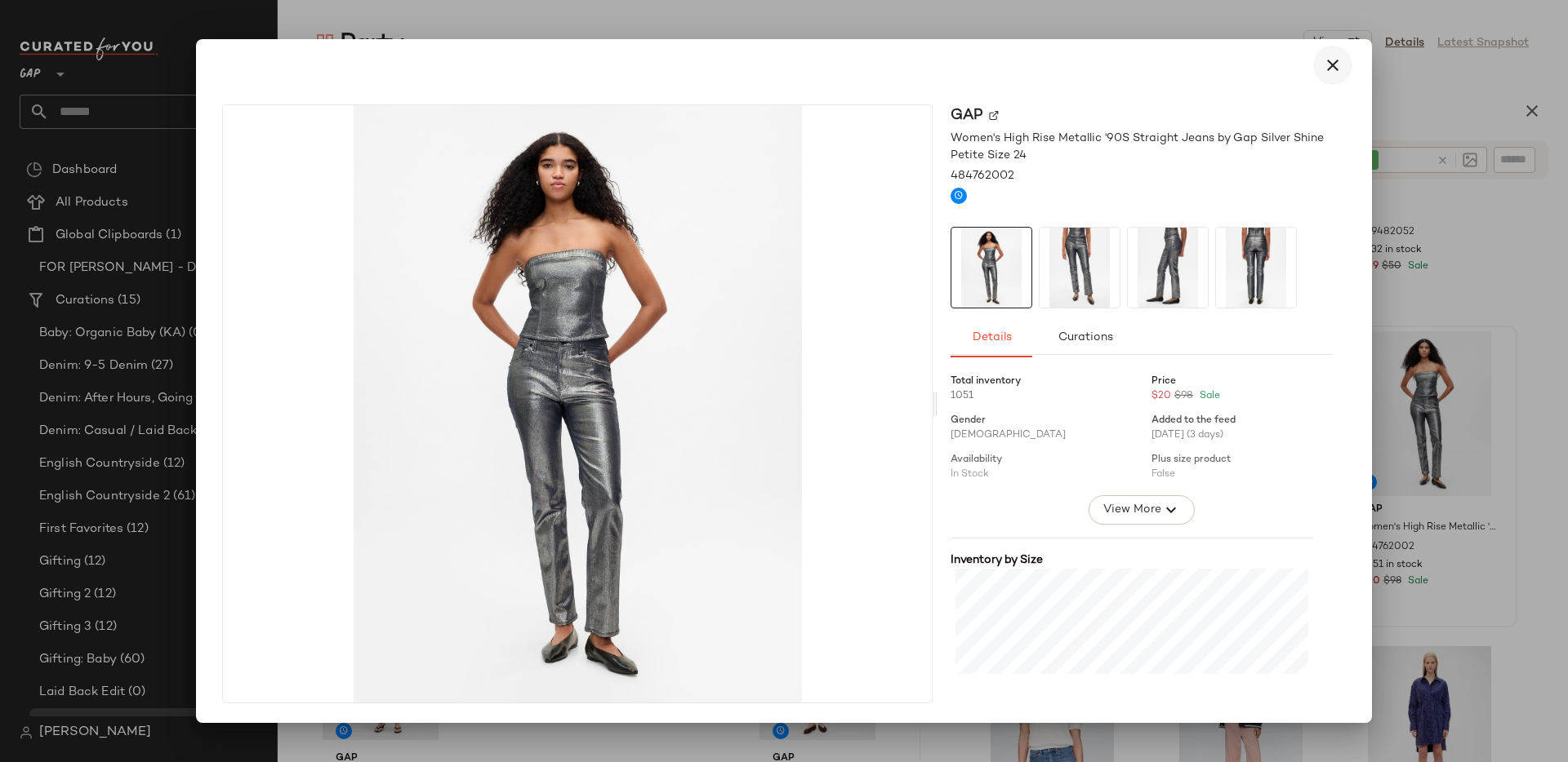
click at [1334, 70] on icon "button" at bounding box center [1332, 65] width 19 height 19
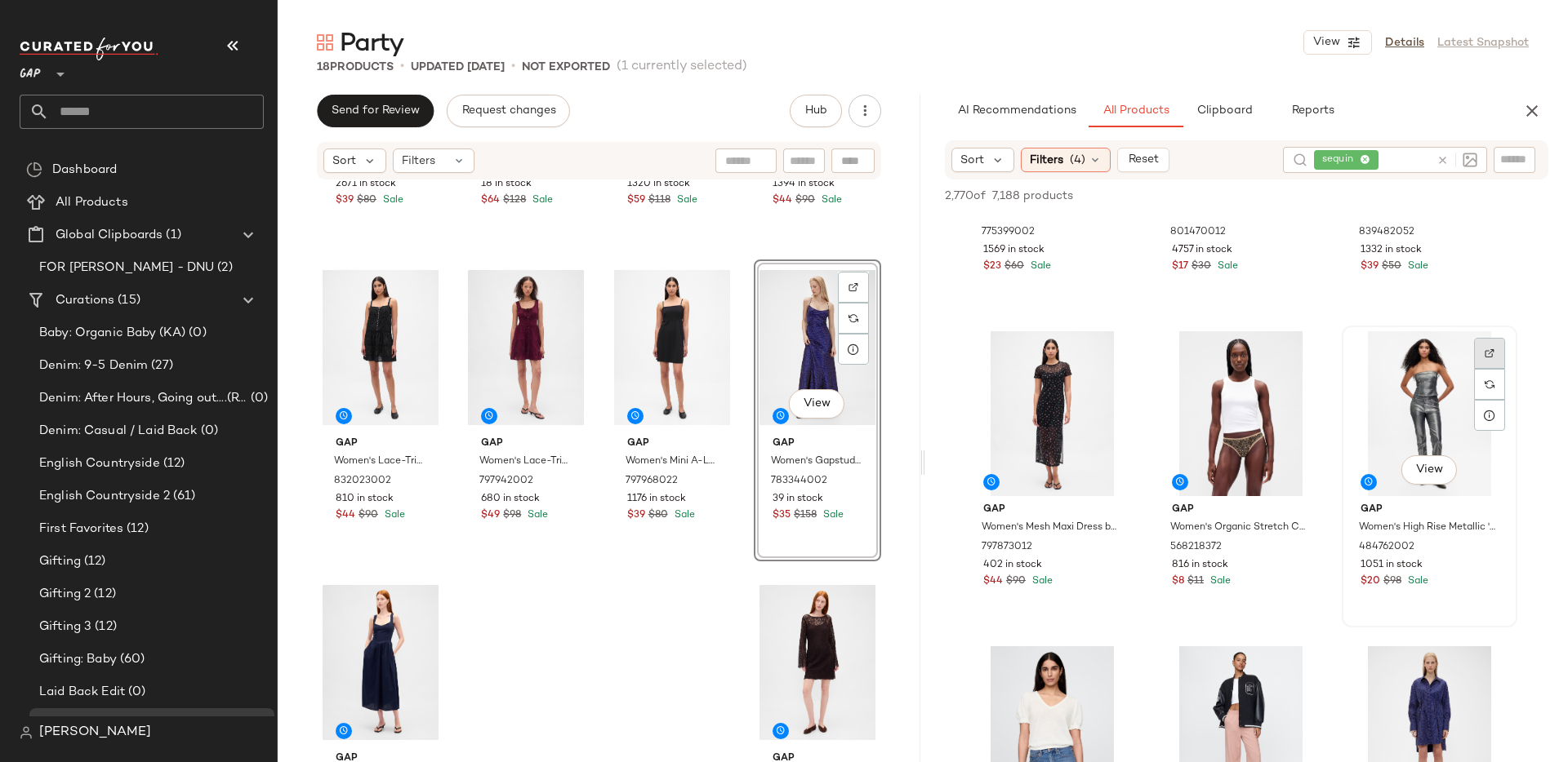
click at [1481, 369] on div at bounding box center [1489, 385] width 31 height 31
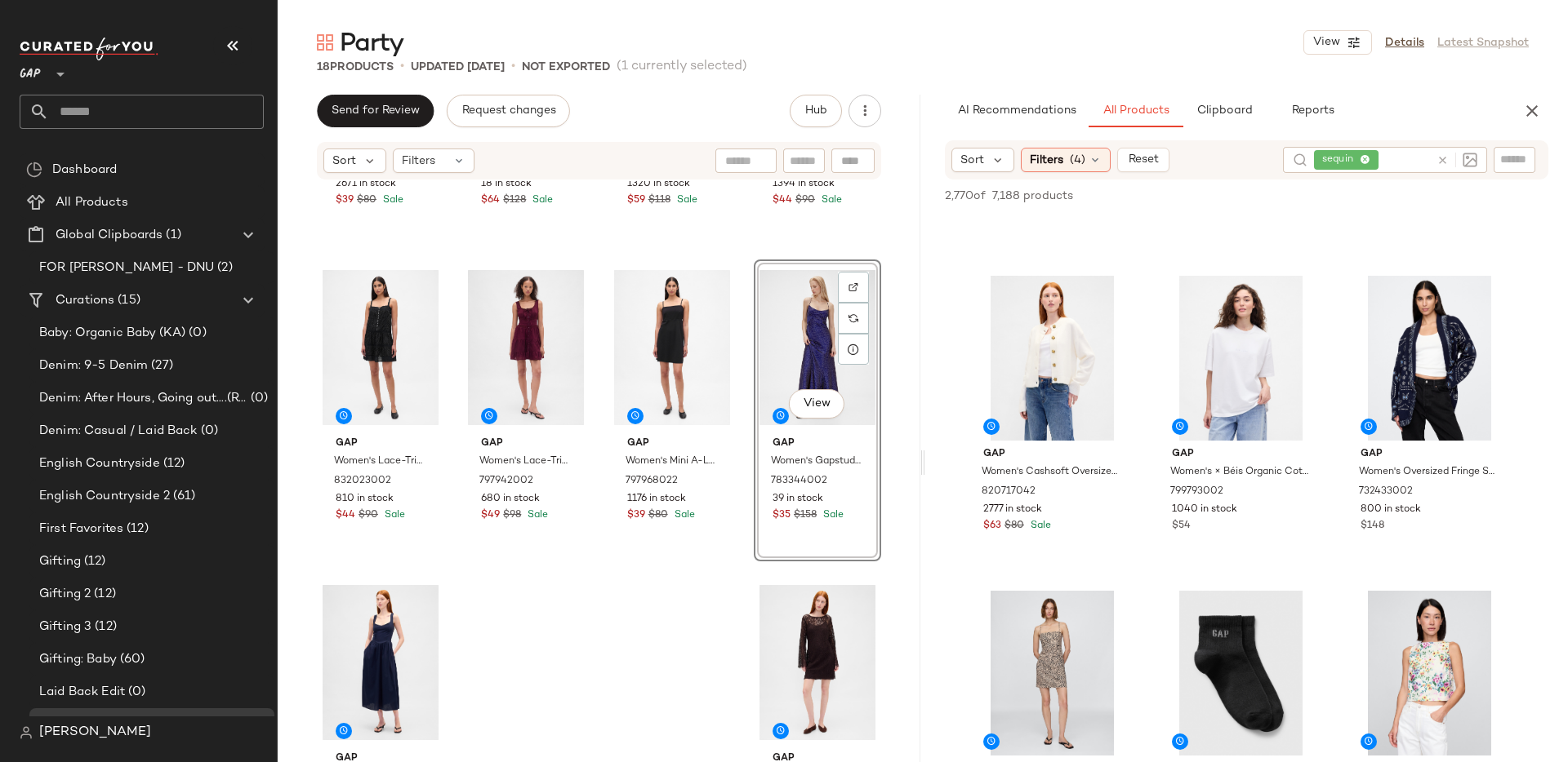
scroll to position [4670, 0]
click at [1440, 157] on icon at bounding box center [1442, 160] width 12 height 12
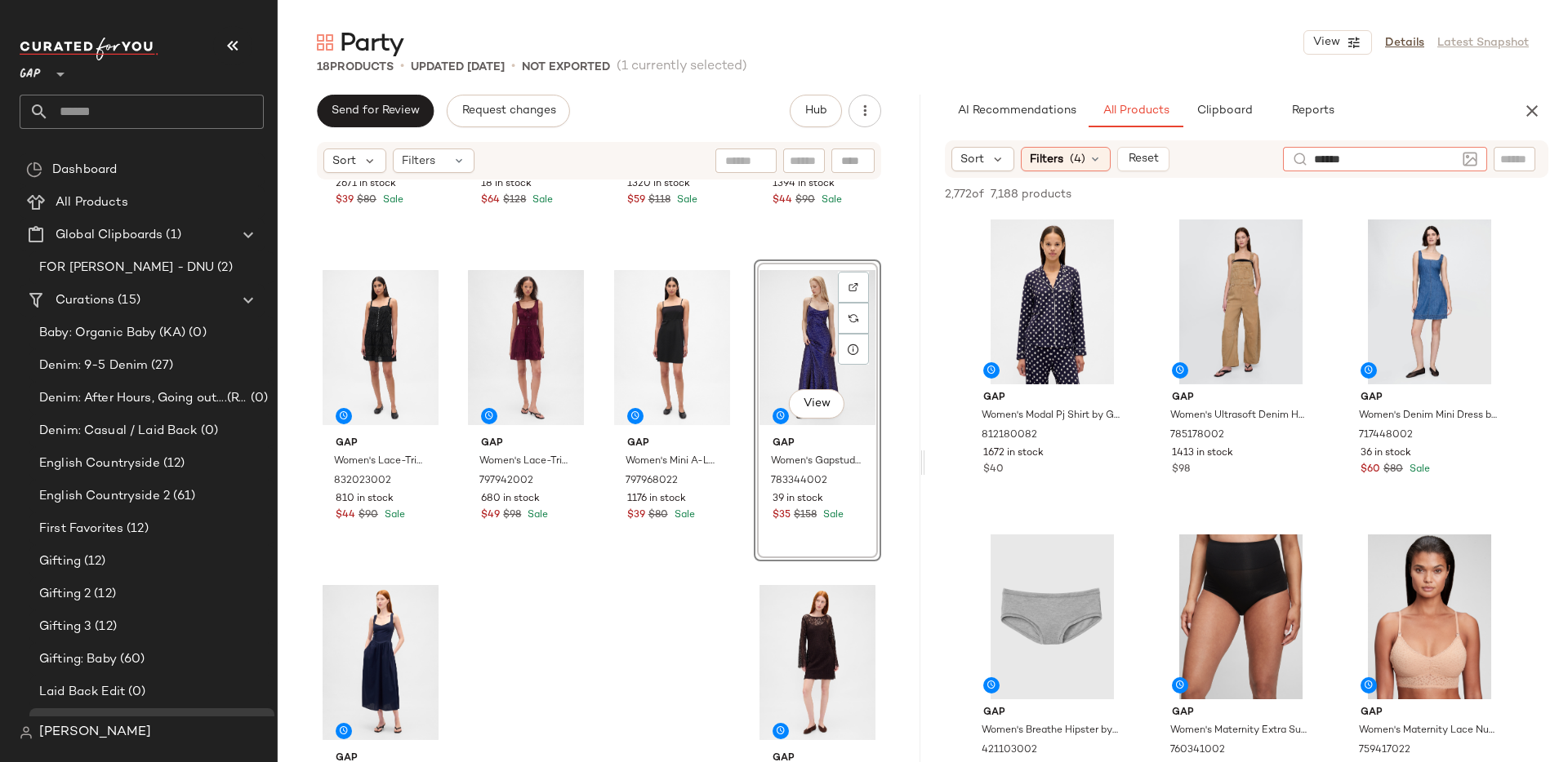
type input "*******"
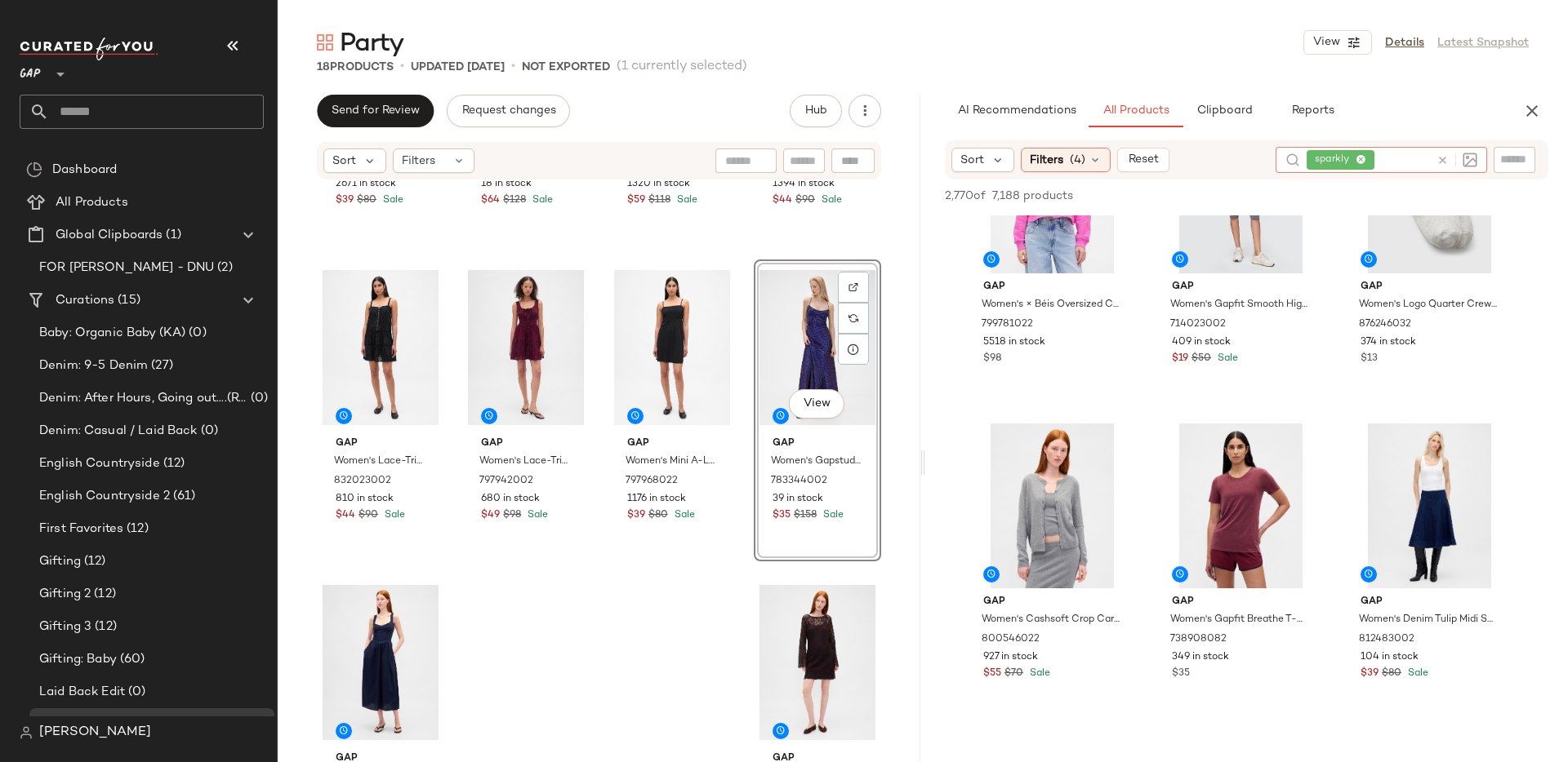
scroll to position [6554, 0]
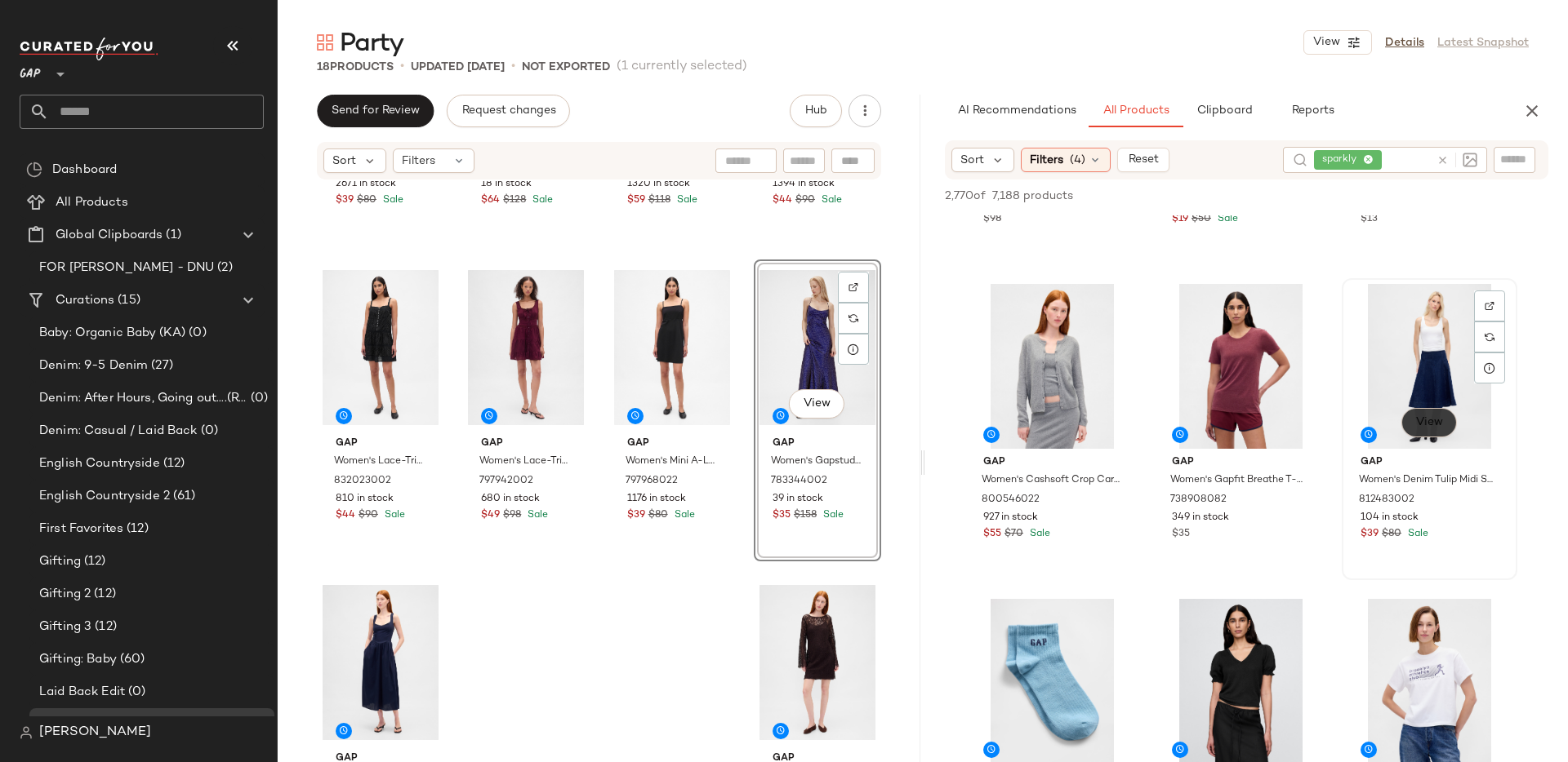
click at [1438, 423] on span "View" at bounding box center [1429, 423] width 28 height 13
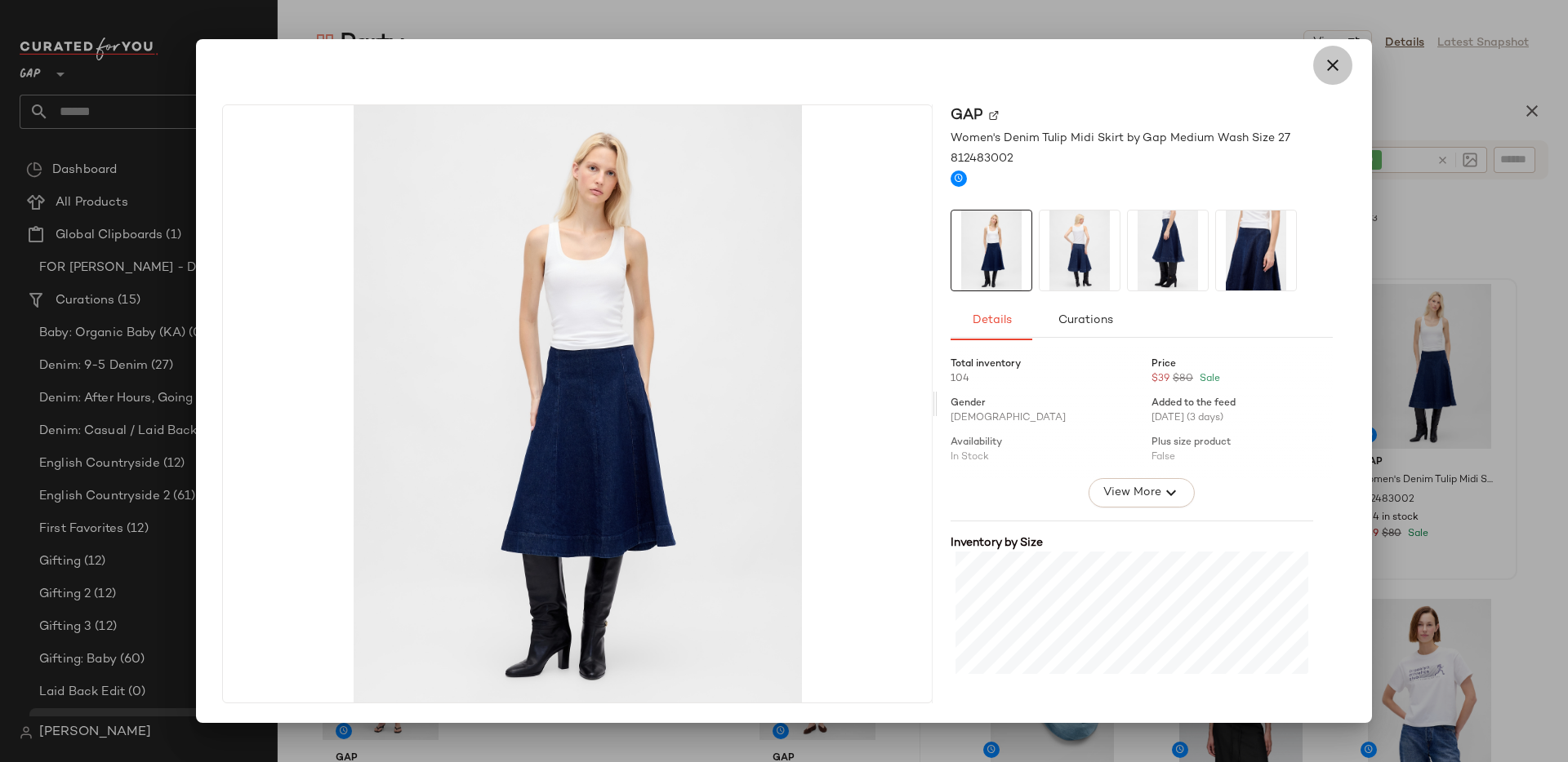
drag, startPoint x: 1331, startPoint y: 65, endPoint x: 1500, endPoint y: 164, distance: 195.9
click at [1331, 65] on icon "button" at bounding box center [1332, 65] width 19 height 19
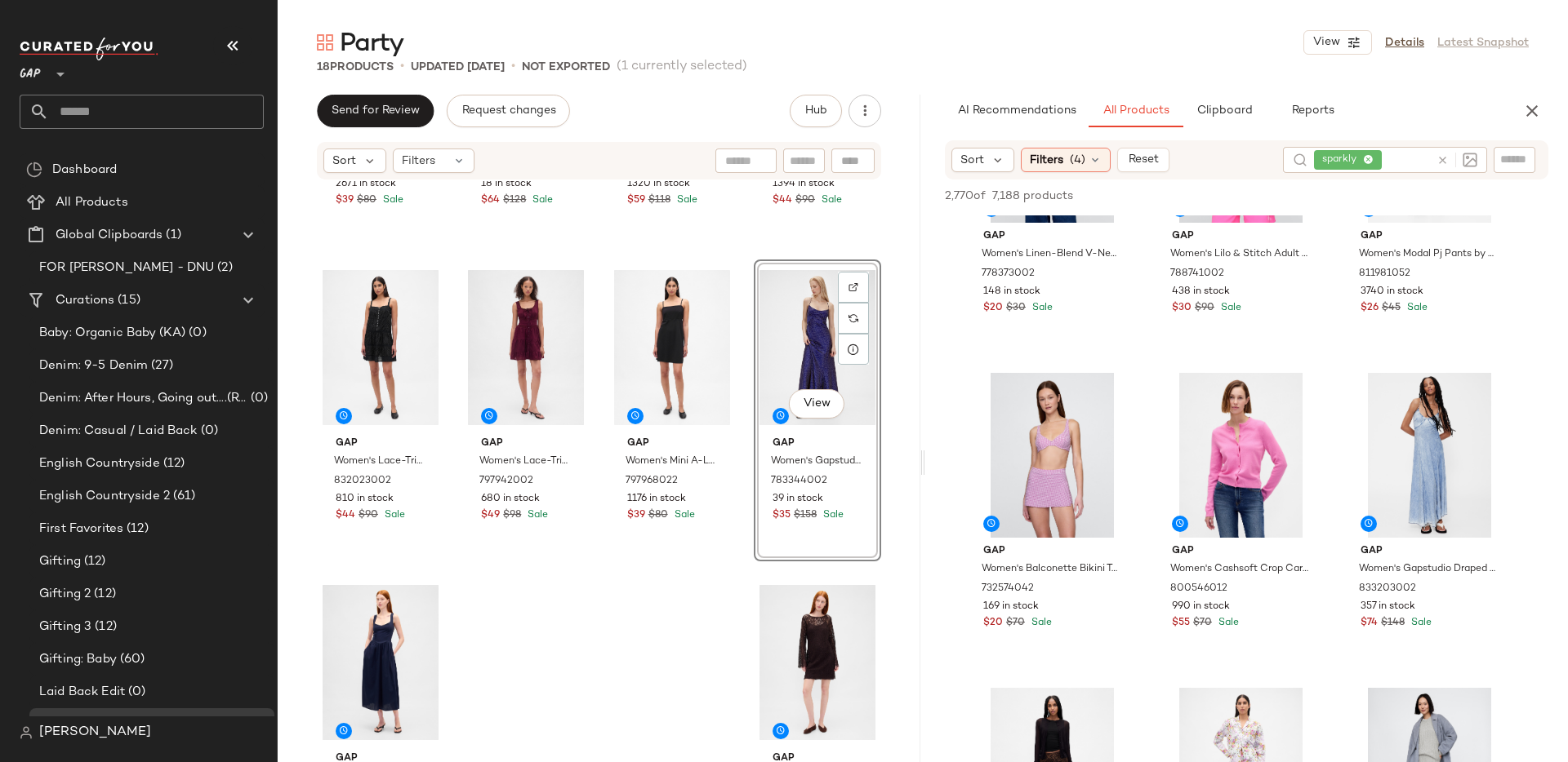
scroll to position [11209, 0]
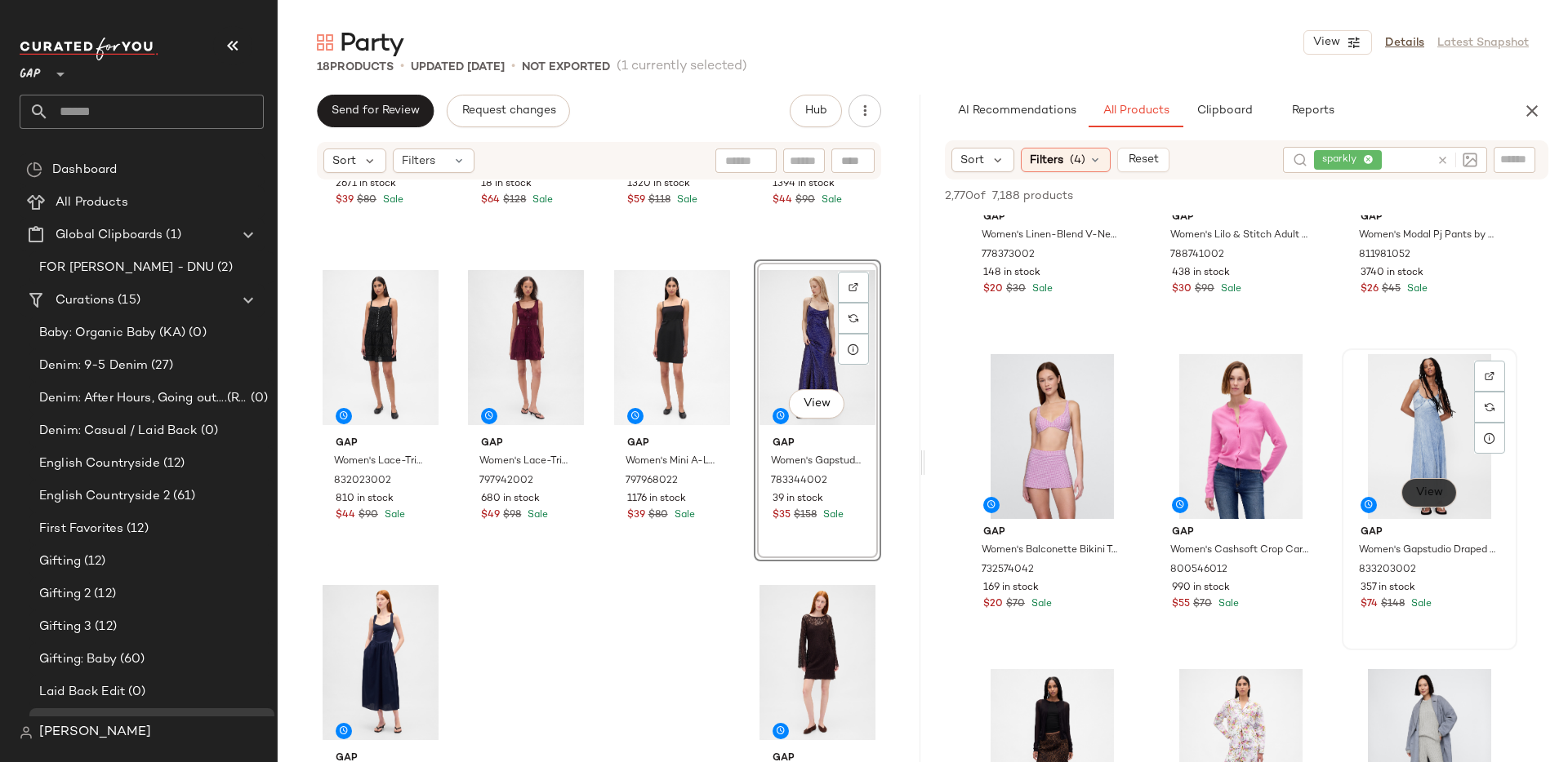
click at [1434, 496] on span "View" at bounding box center [1429, 493] width 28 height 13
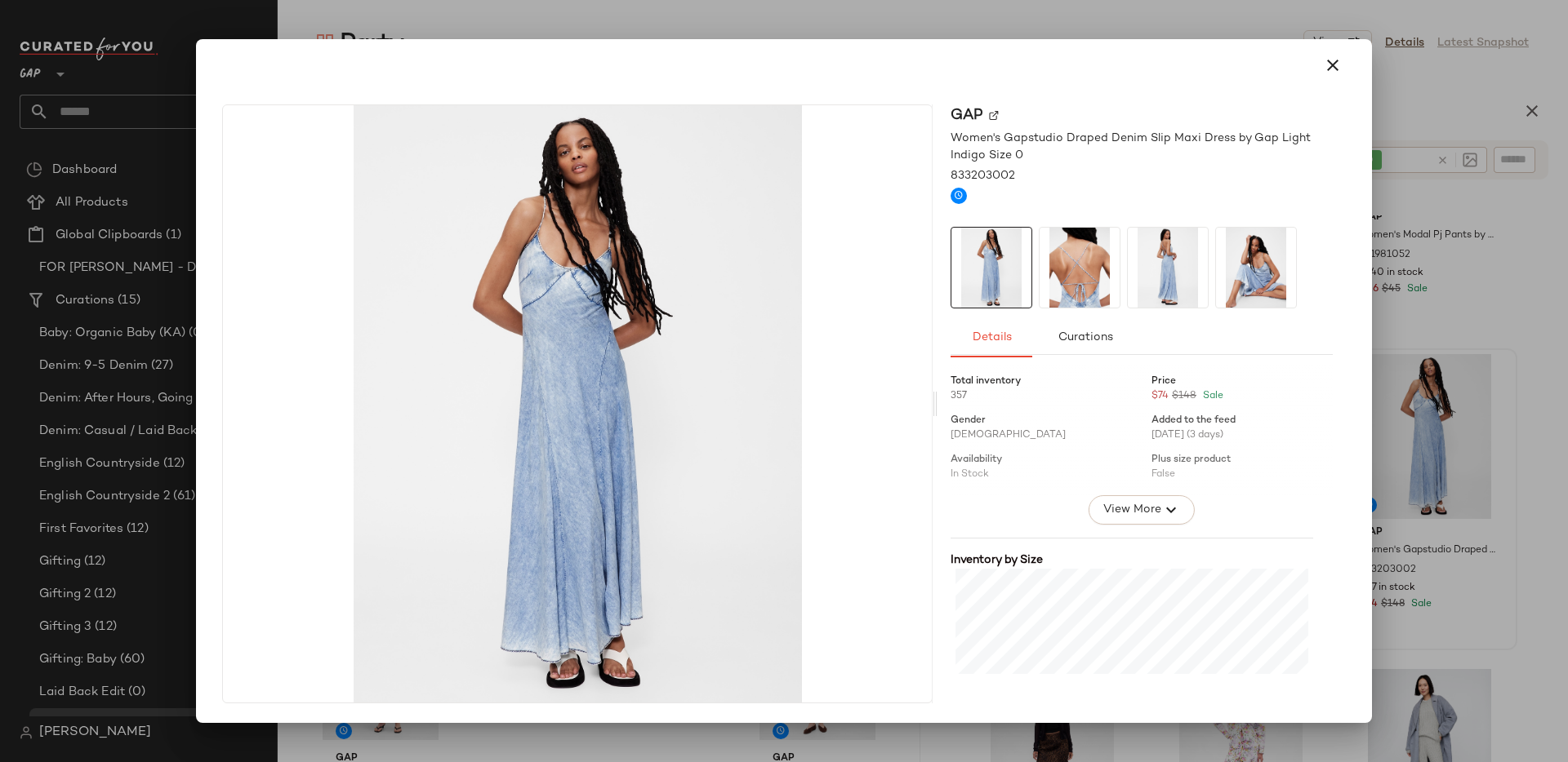
click at [1340, 60] on icon "button" at bounding box center [1332, 65] width 19 height 19
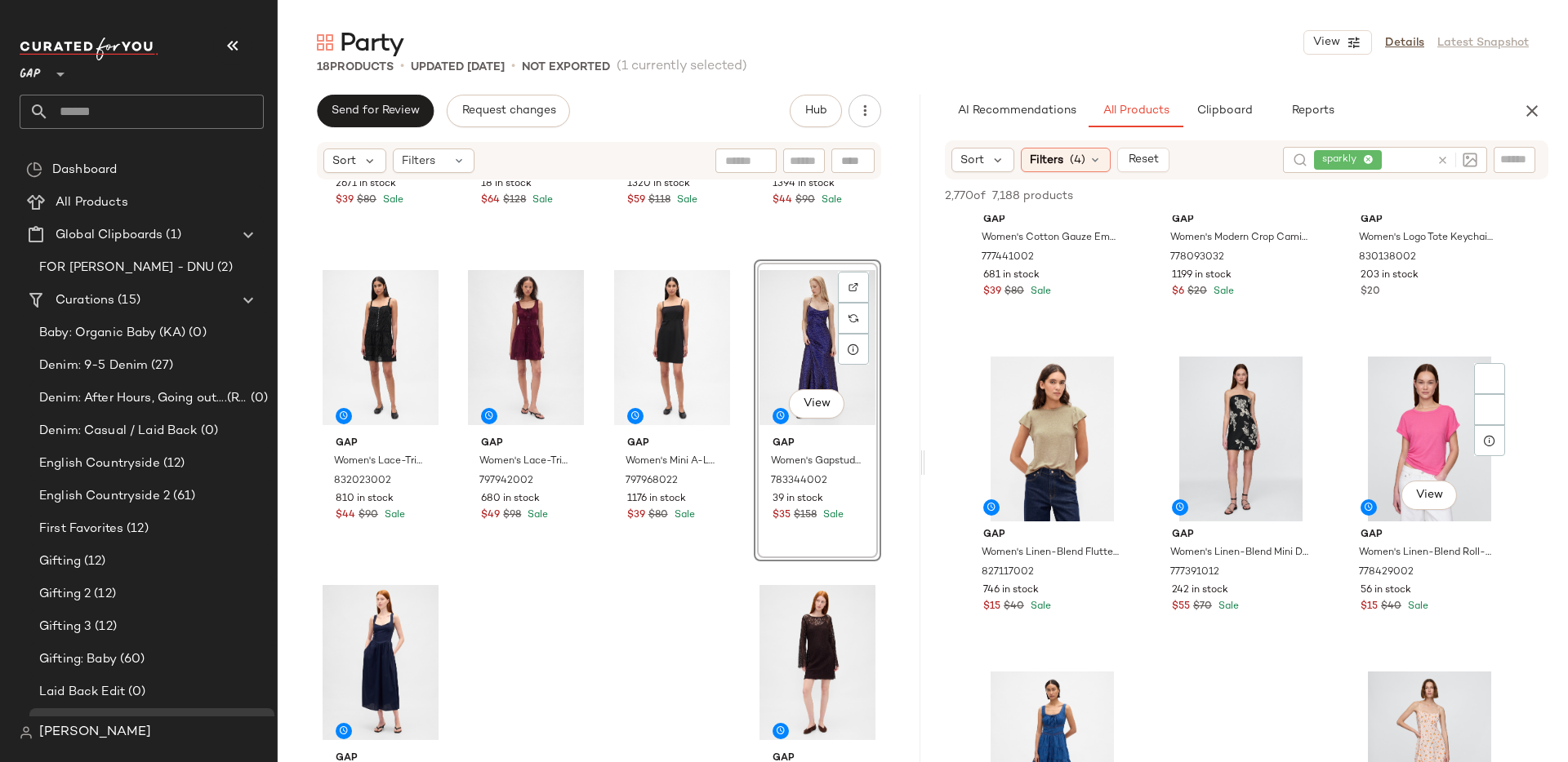
scroll to position [13417, 0]
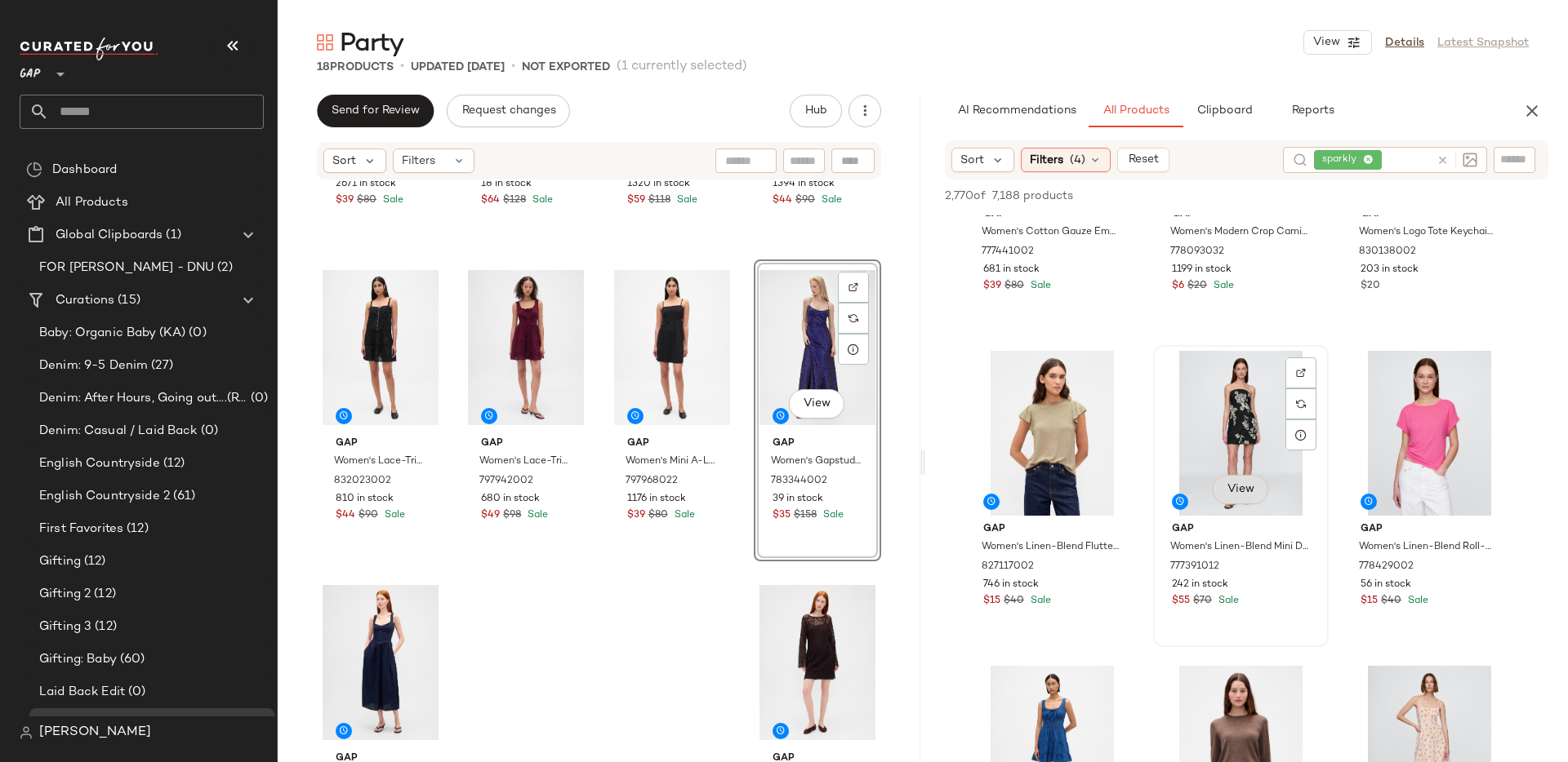
click at [1253, 484] on span "View" at bounding box center [1241, 490] width 28 height 13
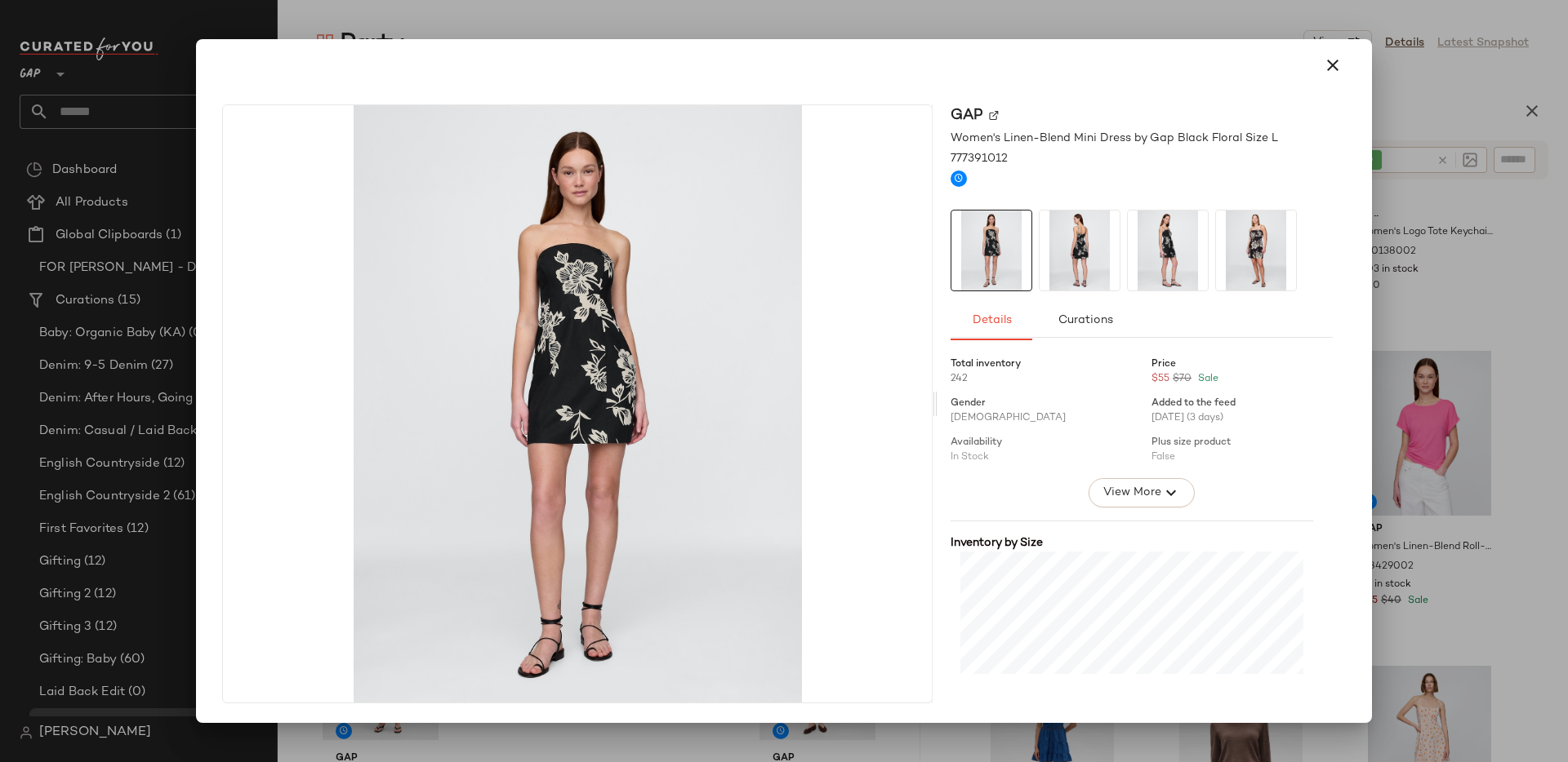
drag, startPoint x: 1336, startPoint y: 66, endPoint x: 1443, endPoint y: 246, distance: 209.4
click at [1336, 66] on icon "button" at bounding box center [1332, 65] width 19 height 19
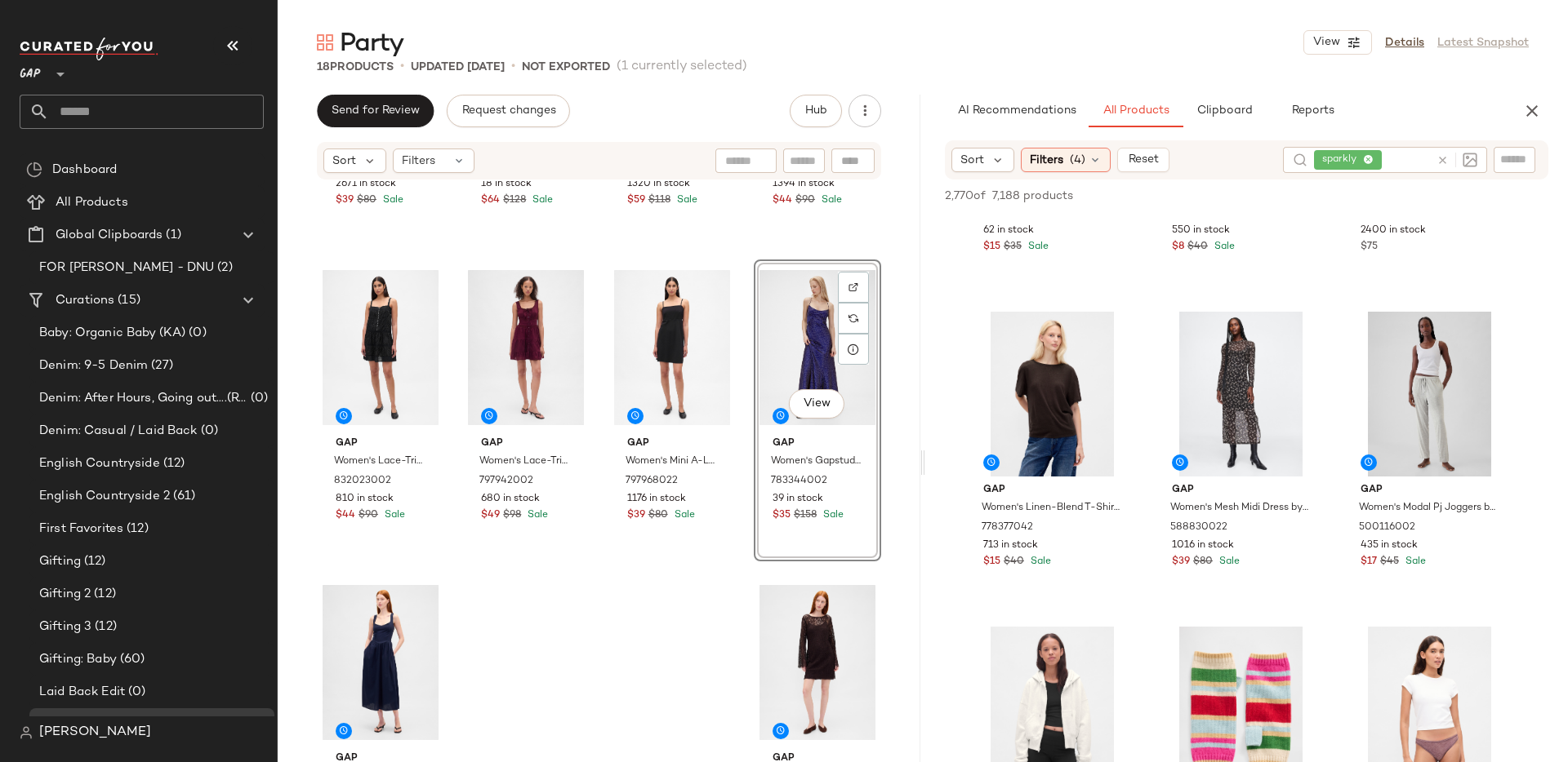
scroll to position [15986, 0]
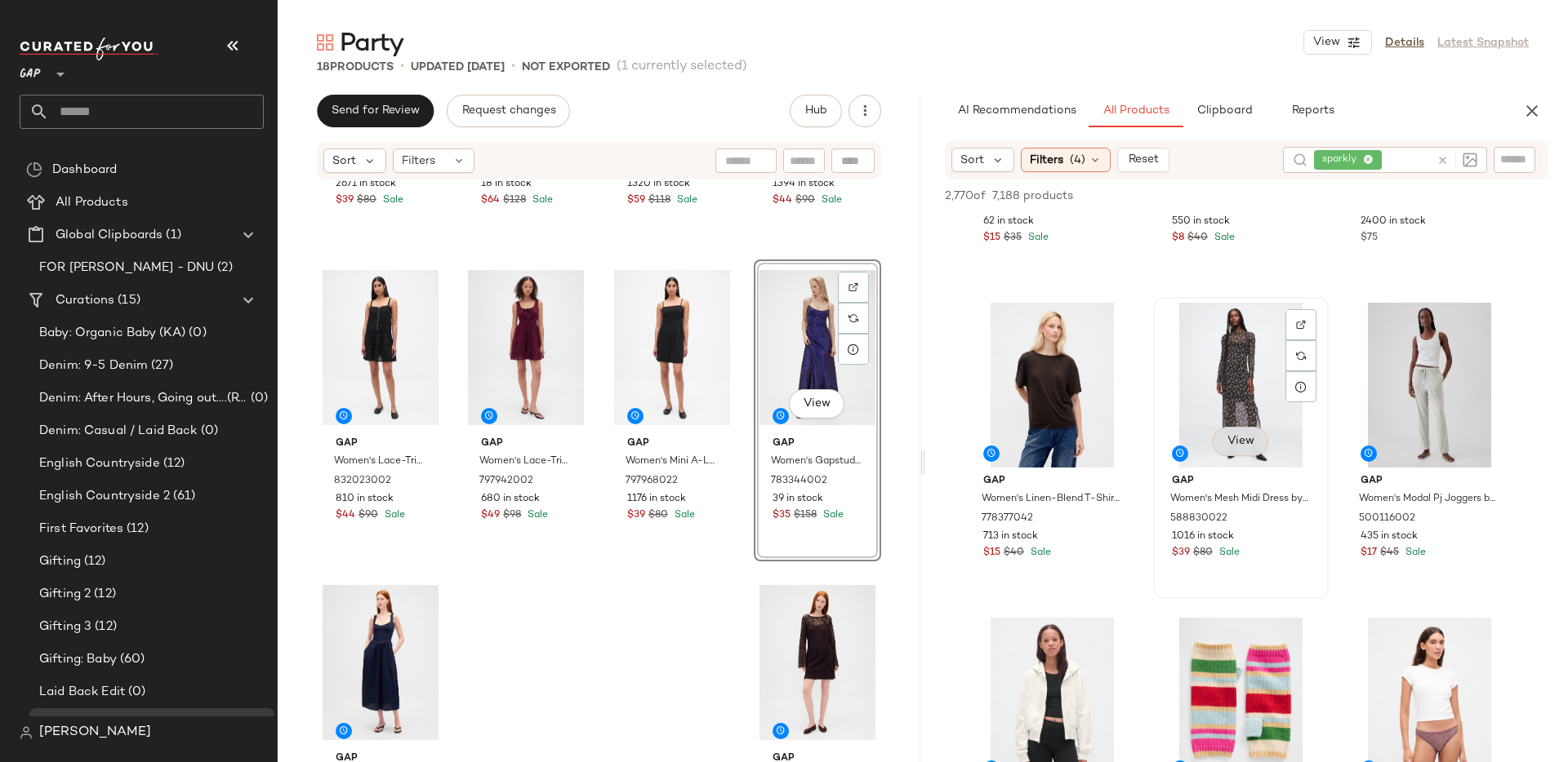
click at [1239, 445] on span "View" at bounding box center [1241, 441] width 28 height 13
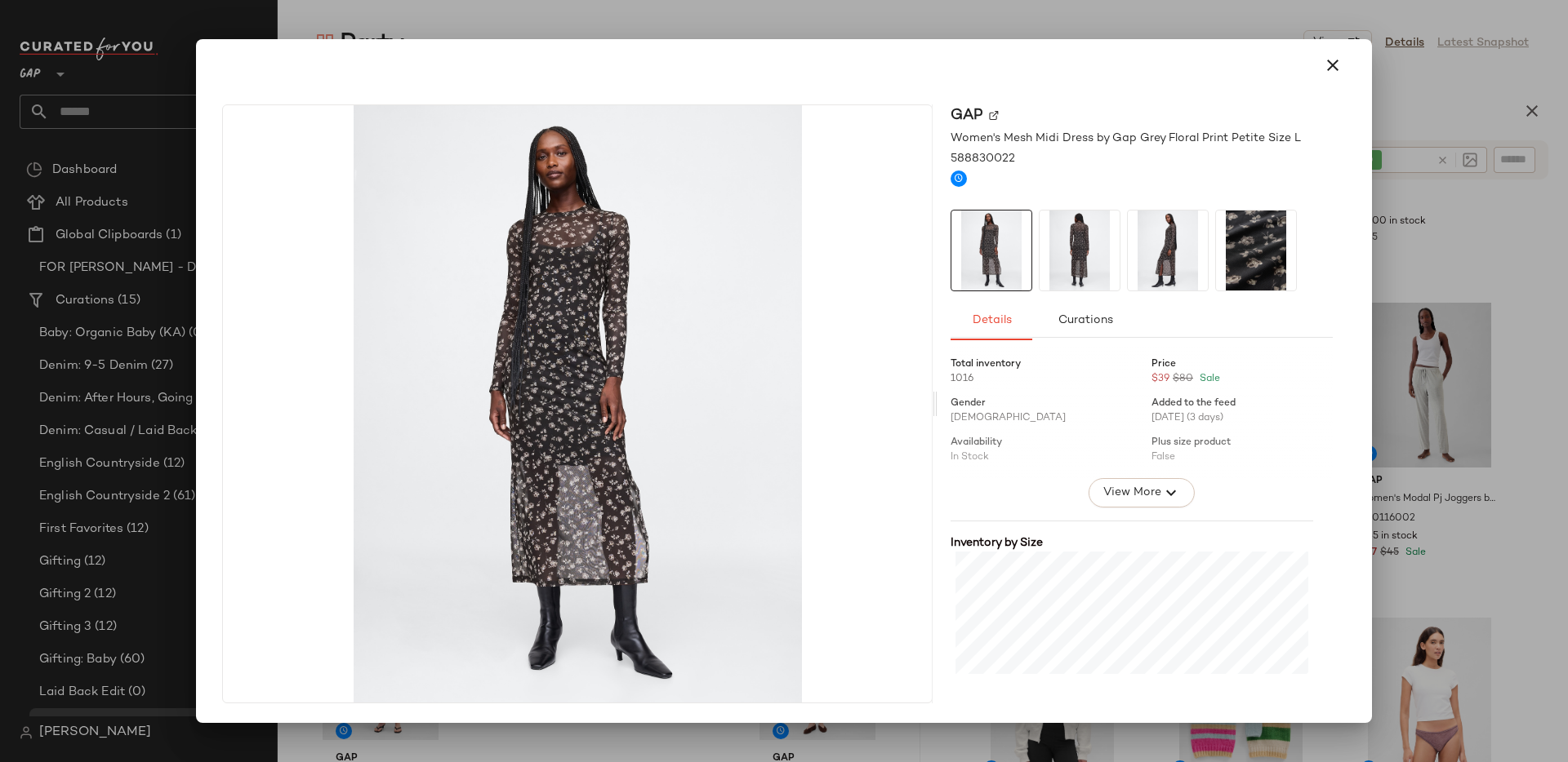
drag, startPoint x: 1332, startPoint y: 73, endPoint x: 1415, endPoint y: 174, distance: 130.7
click at [1332, 73] on icon "button" at bounding box center [1332, 65] width 19 height 19
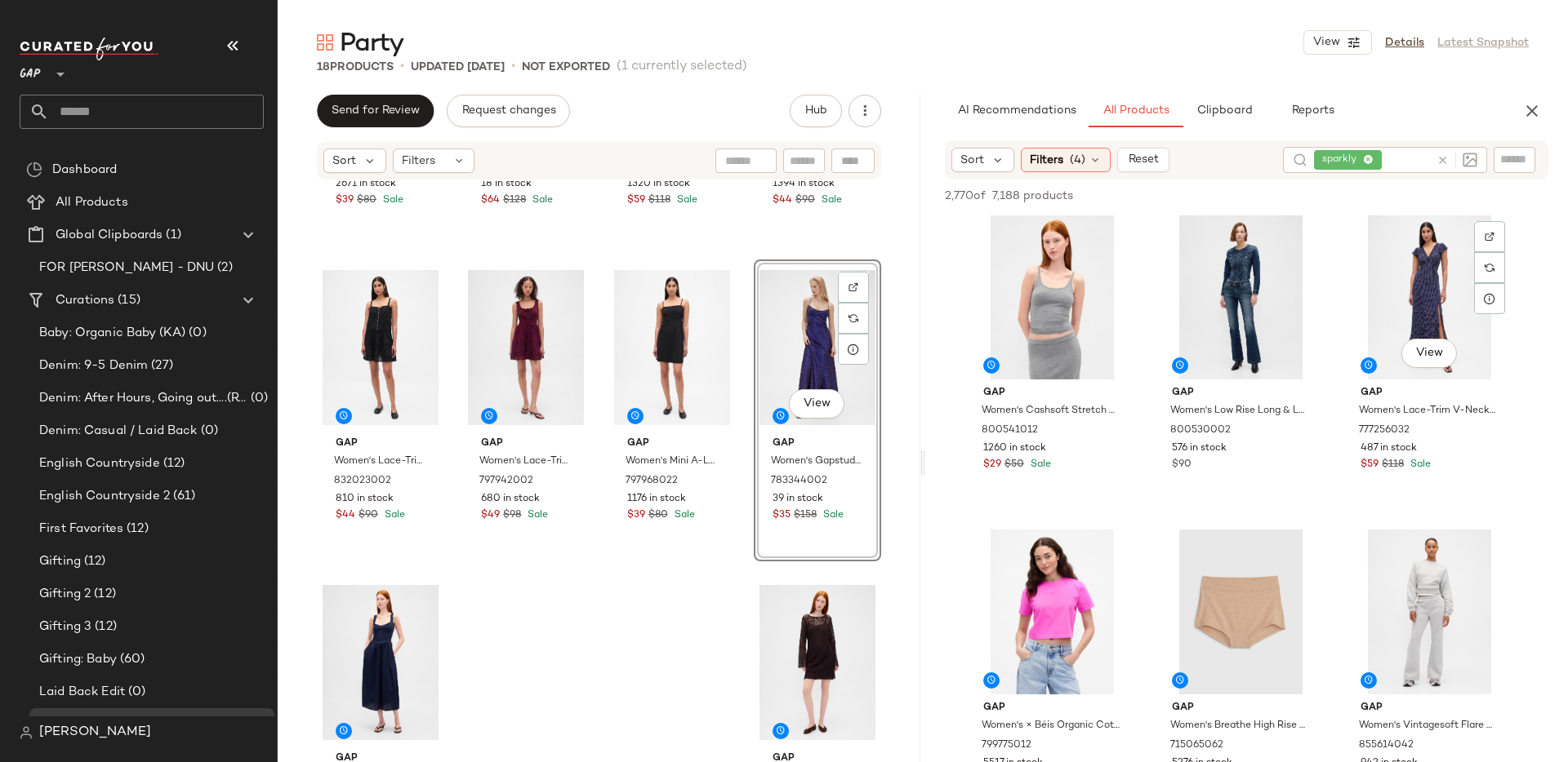
scroll to position [16703, 0]
click at [1421, 349] on span "View" at bounding box center [1429, 355] width 28 height 13
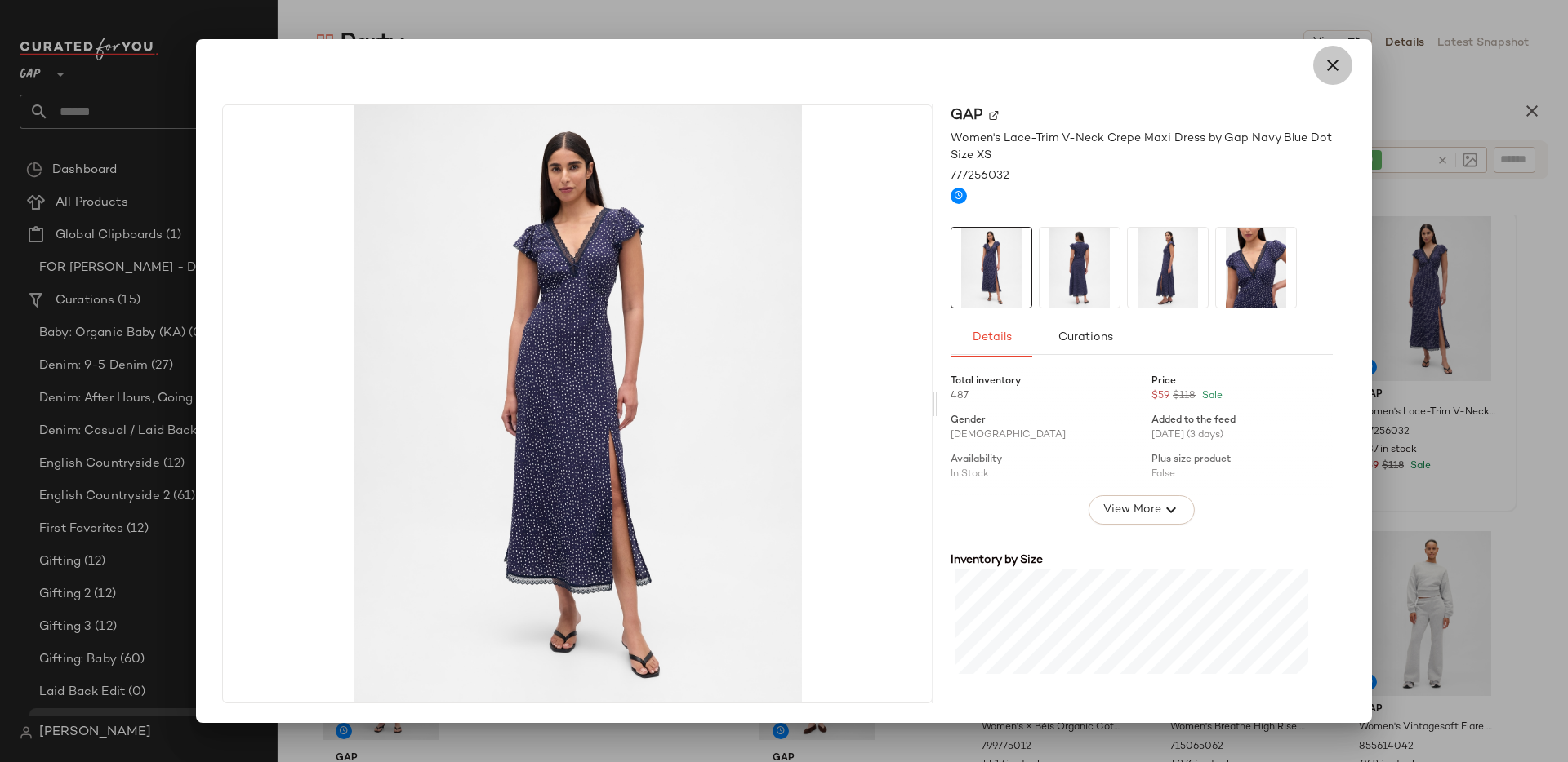
drag, startPoint x: 1332, startPoint y: 68, endPoint x: 1325, endPoint y: 139, distance: 71.3
click at [1332, 68] on icon "button" at bounding box center [1332, 65] width 19 height 19
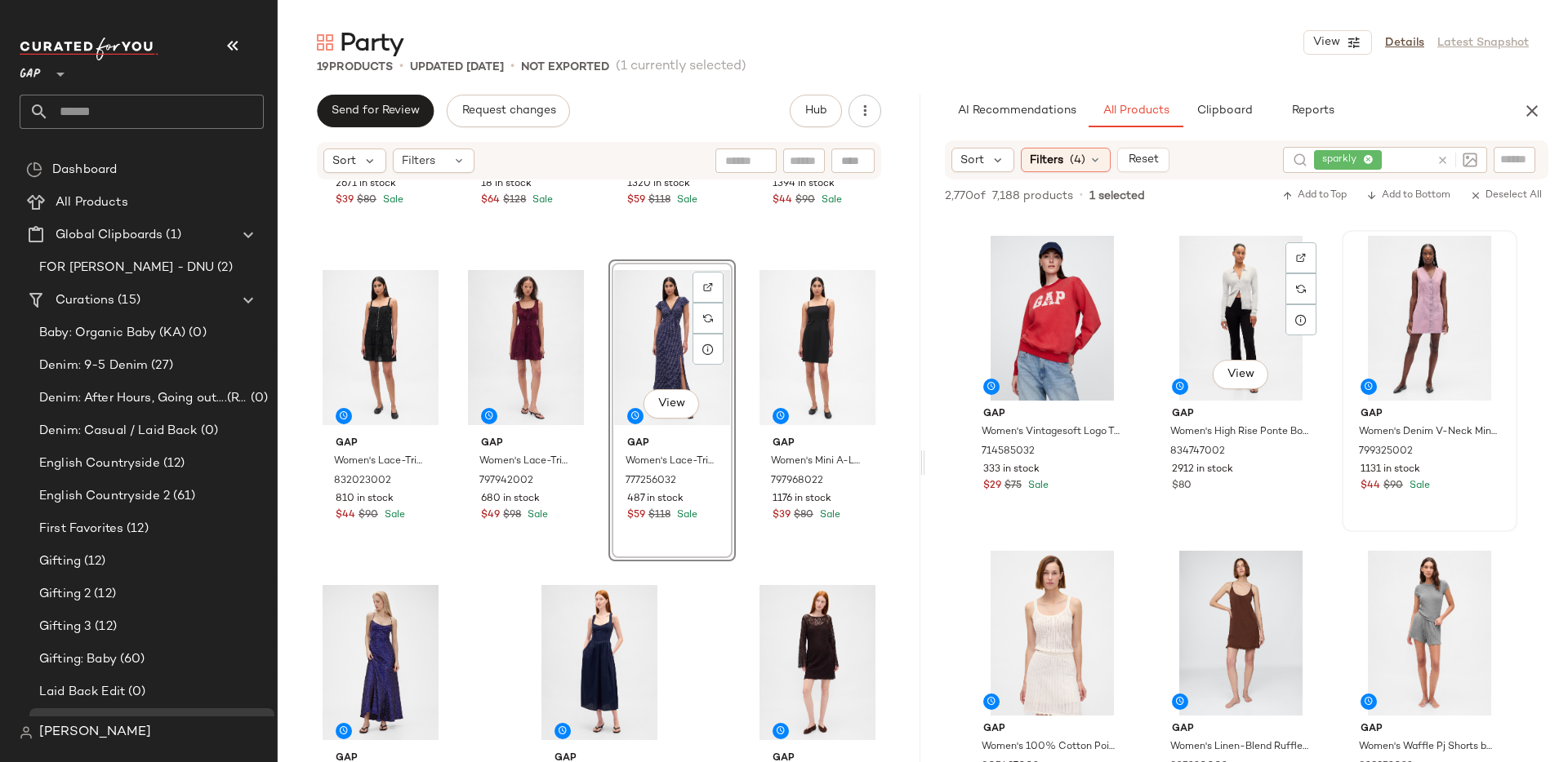
scroll to position [18257, 0]
click at [1439, 375] on span "View" at bounding box center [1429, 375] width 28 height 13
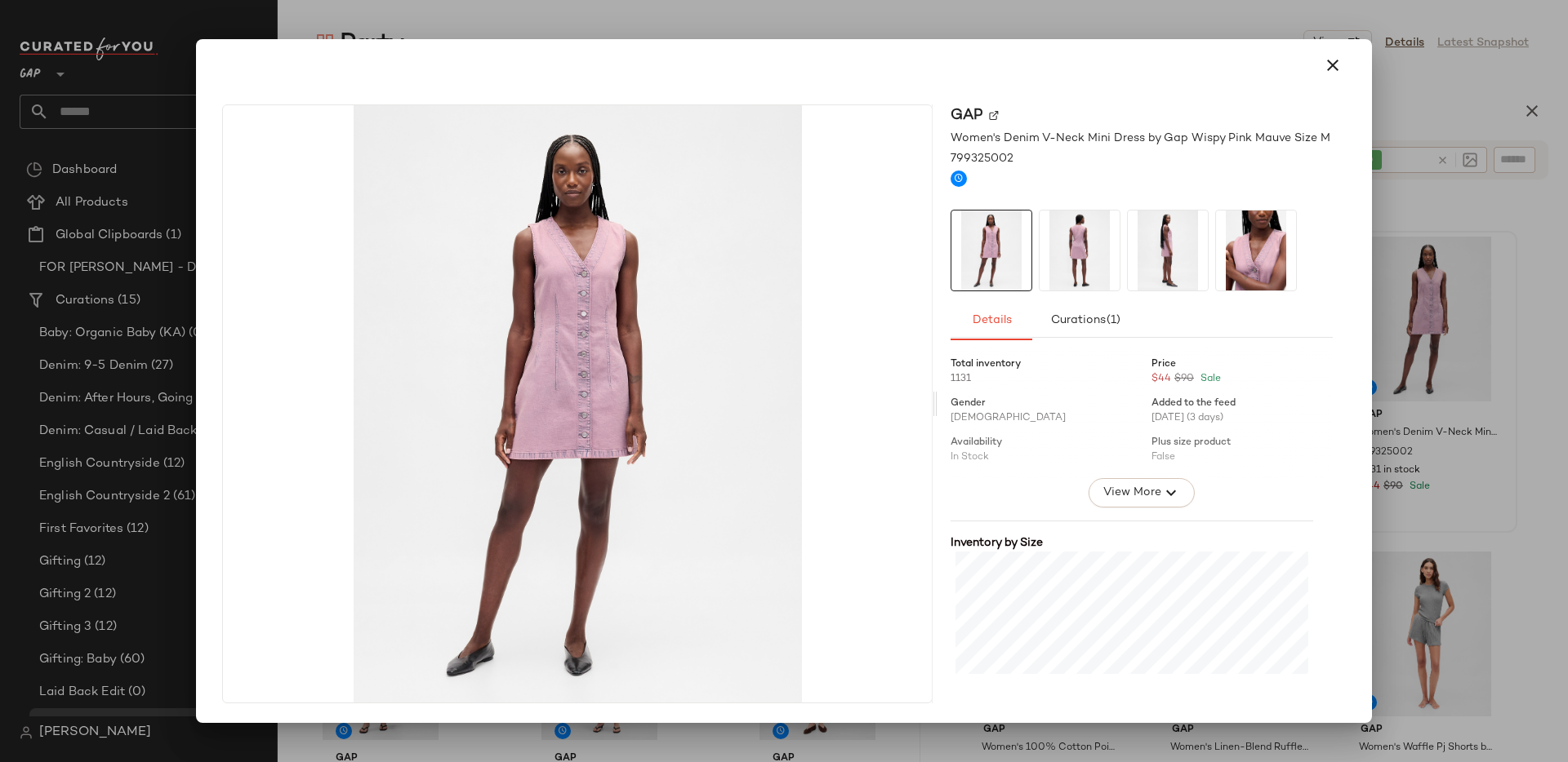
drag, startPoint x: 1332, startPoint y: 71, endPoint x: 1512, endPoint y: 186, distance: 213.6
click at [1332, 71] on icon "button" at bounding box center [1332, 65] width 19 height 19
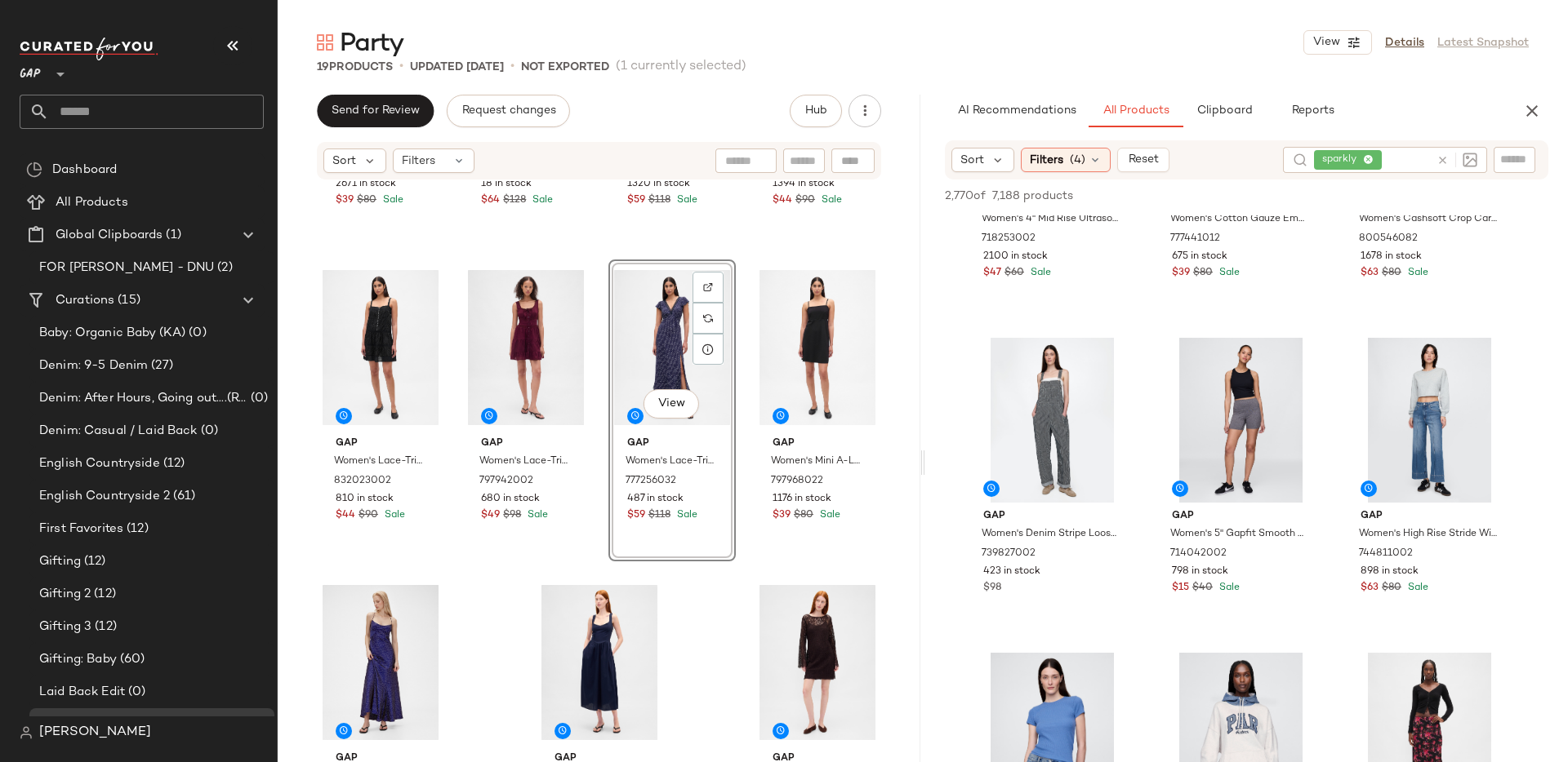
scroll to position [21301, 0]
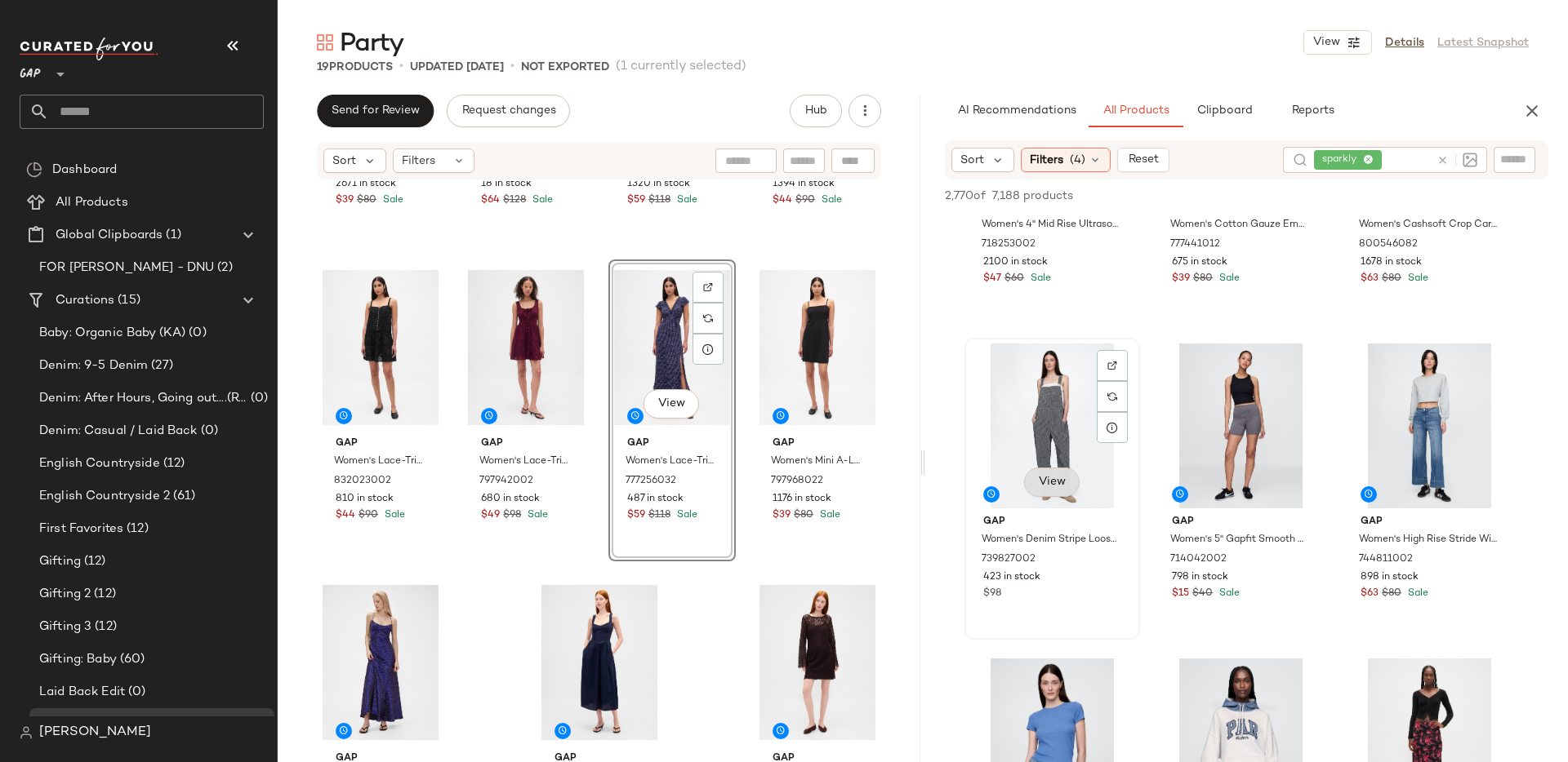
click at [1050, 485] on span "View" at bounding box center [1052, 483] width 28 height 13
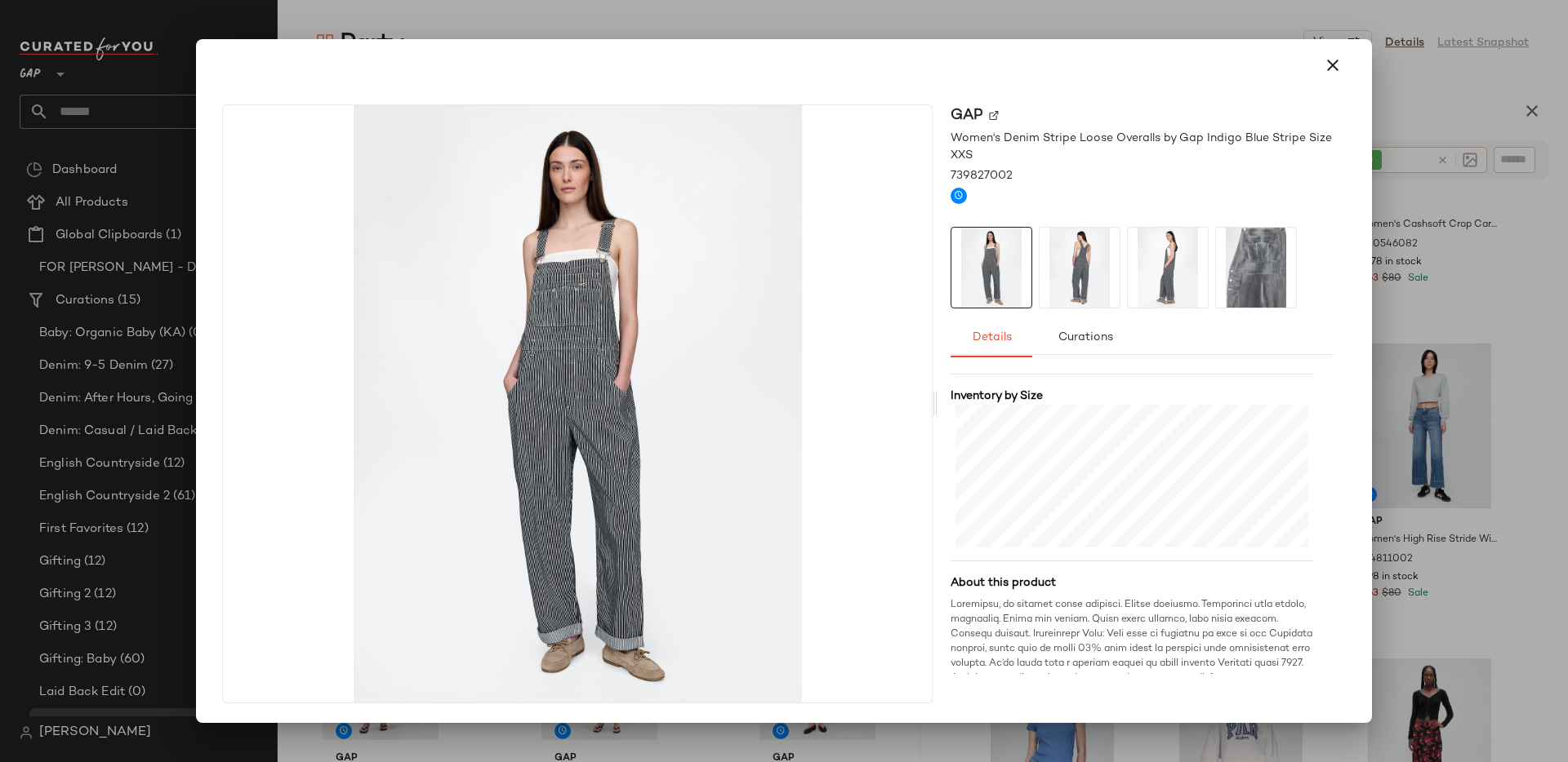
scroll to position [164, 0]
drag, startPoint x: 1340, startPoint y: 64, endPoint x: 1331, endPoint y: 66, distance: 9.2
click at [1340, 64] on icon "button" at bounding box center [1332, 65] width 19 height 19
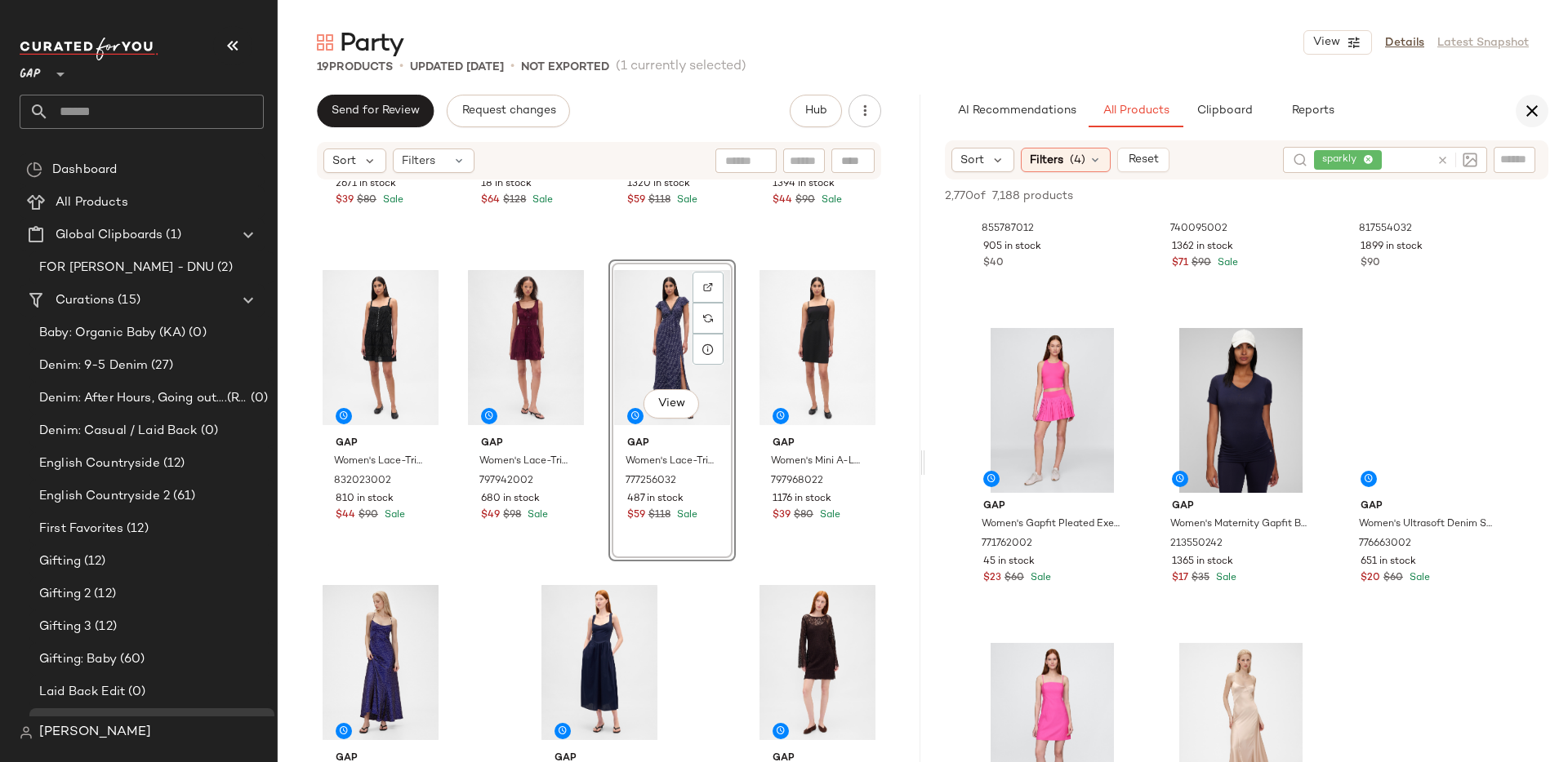
scroll to position [25751, 0]
